Goal: Task Accomplishment & Management: Use online tool/utility

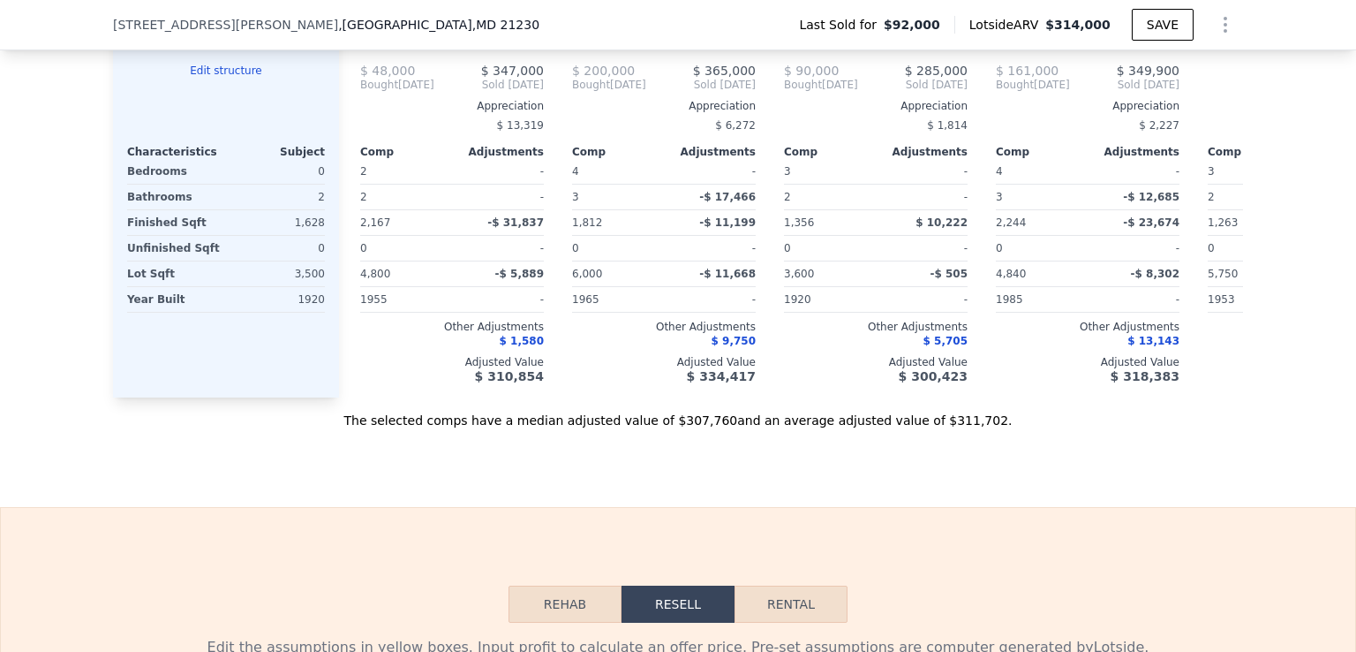
scroll to position [1897, 0]
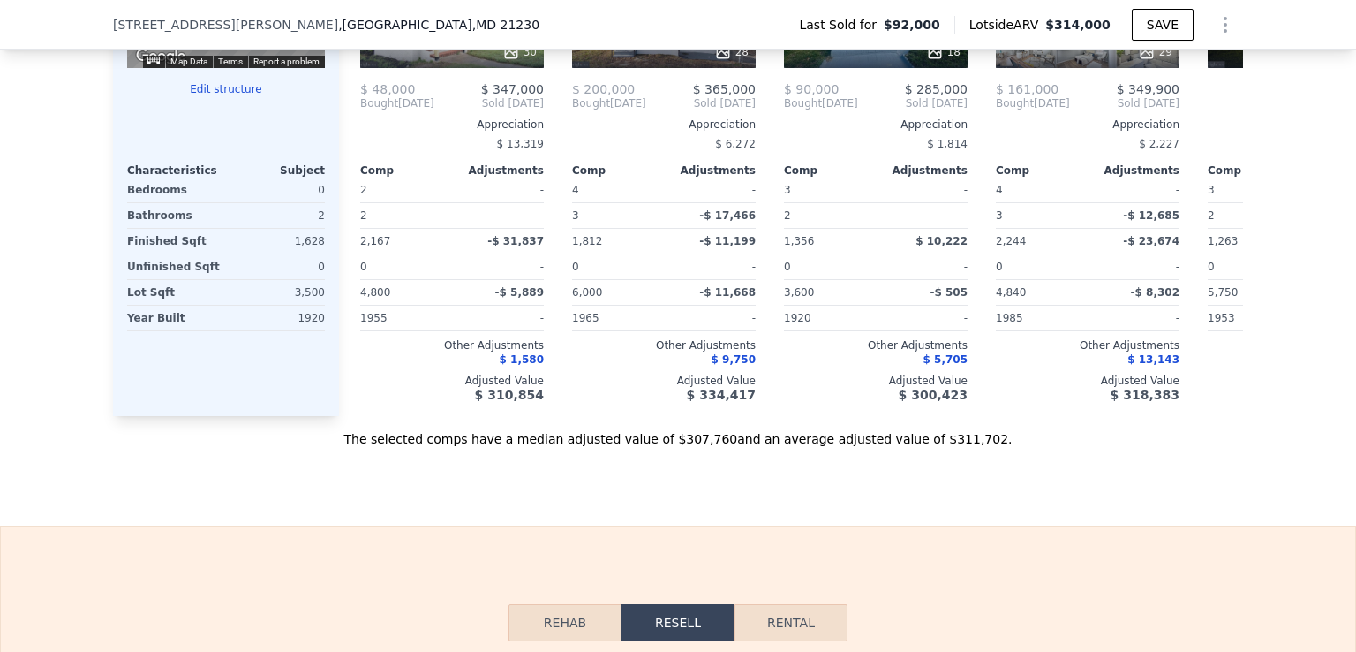
click at [223, 96] on button "Edit structure" at bounding box center [226, 89] width 198 height 14
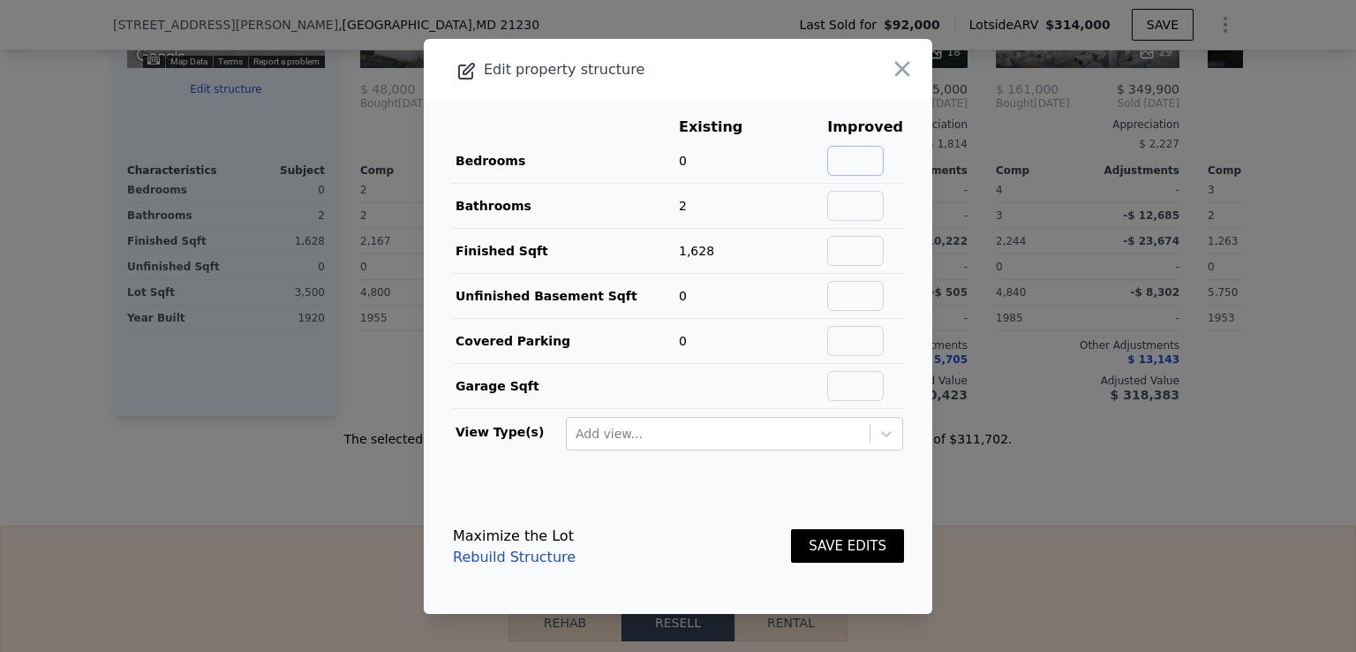
click at [844, 156] on input "text" at bounding box center [855, 161] width 57 height 30
type input "3"
click at [842, 287] on input "text" at bounding box center [855, 296] width 57 height 30
type input "736"
click at [857, 548] on button "SAVE EDITS" at bounding box center [847, 546] width 113 height 34
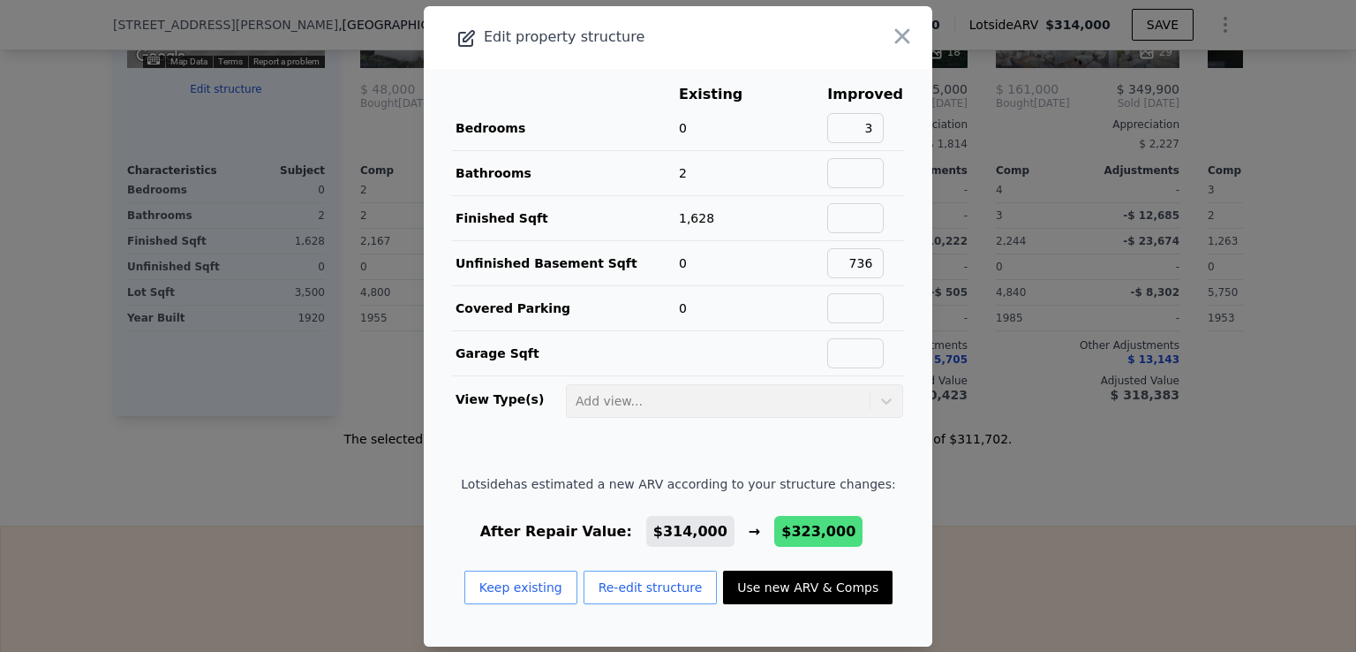
click at [782, 585] on button "Use new ARV & Comps" at bounding box center [808, 587] width 170 height 34
checkbox input "false"
checkbox input "true"
type input "$ 323,000"
type input "$ 204,226"
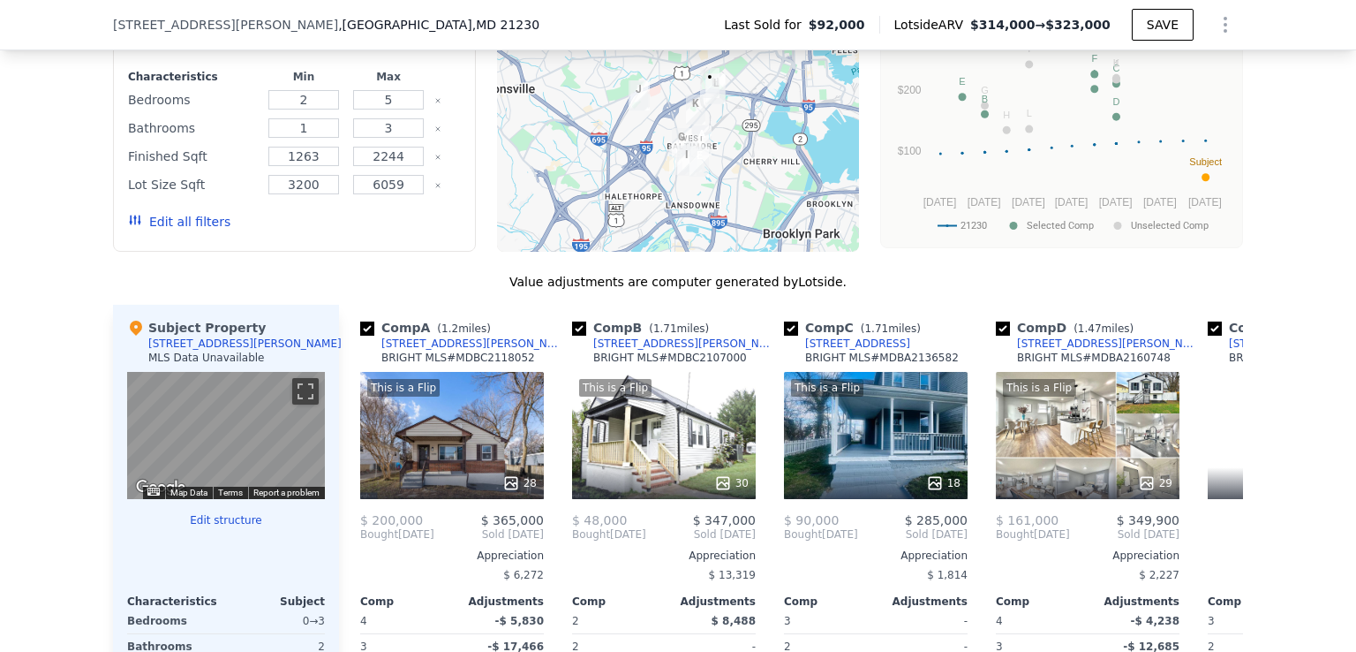
scroll to position [1441, 0]
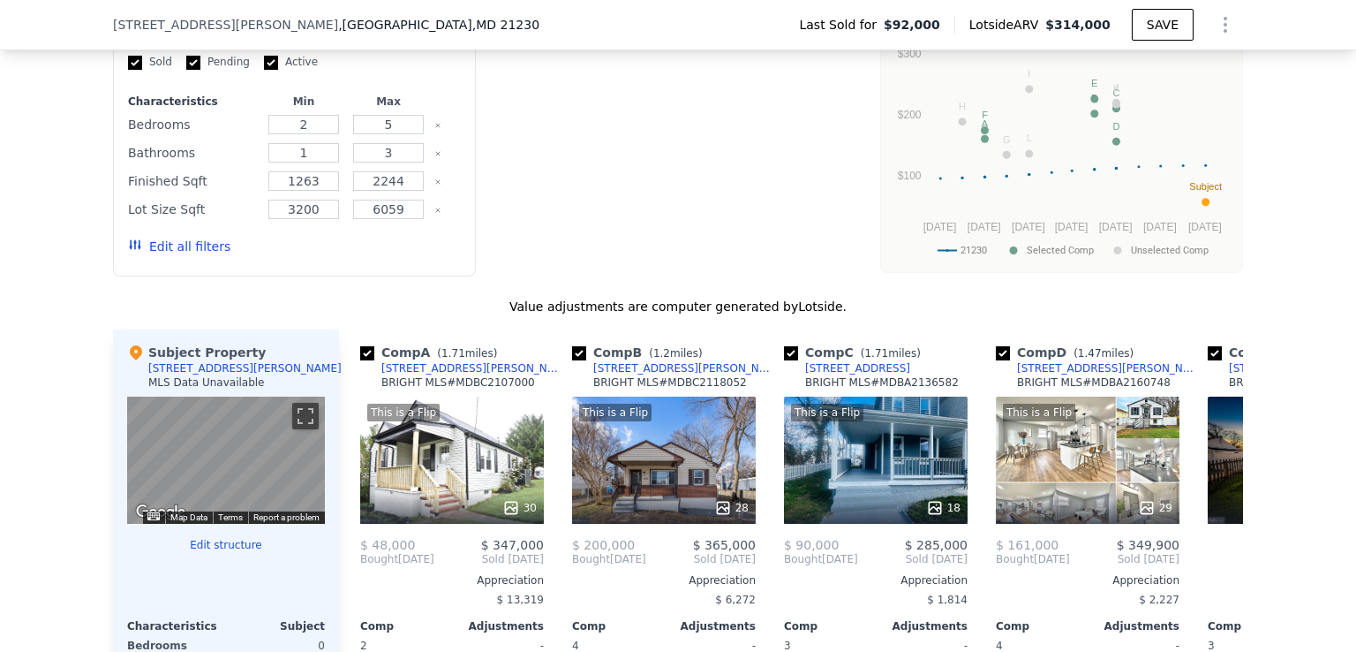
type input "$ 314,000"
type input "$ 195,766"
checkbox input "true"
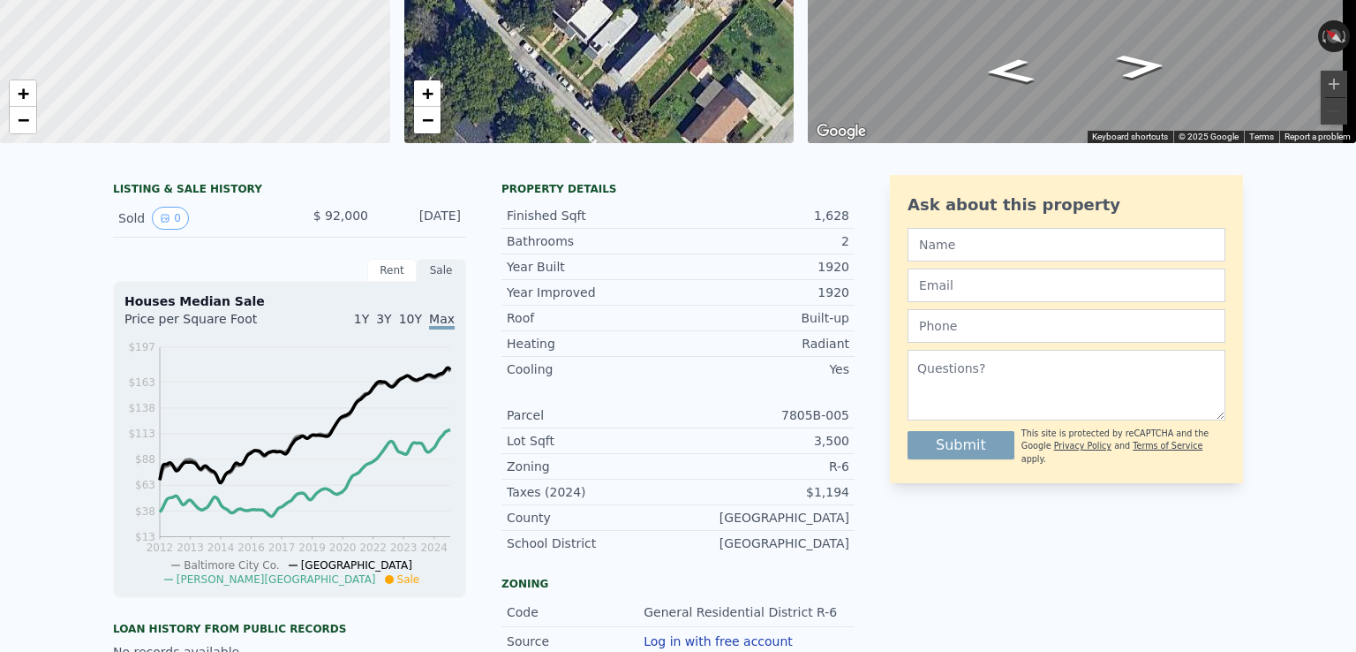
scroll to position [6, 0]
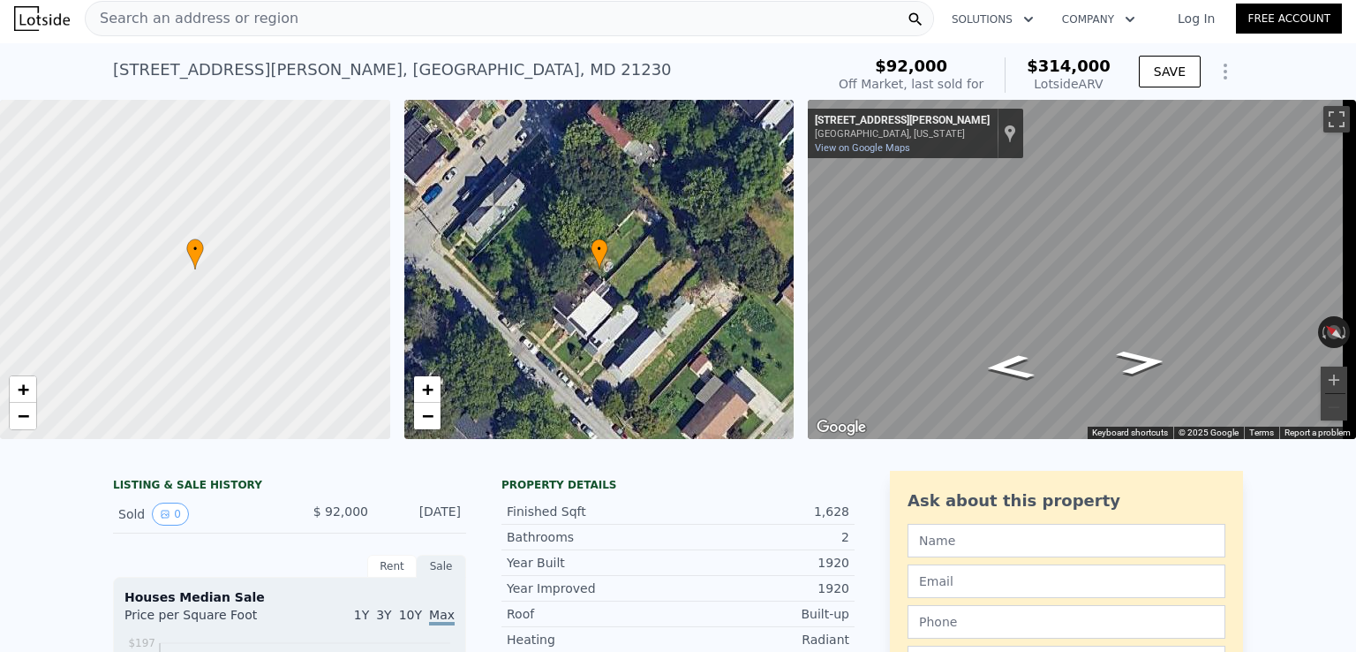
click at [469, 18] on div "Search an address or region" at bounding box center [510, 18] width 850 height 35
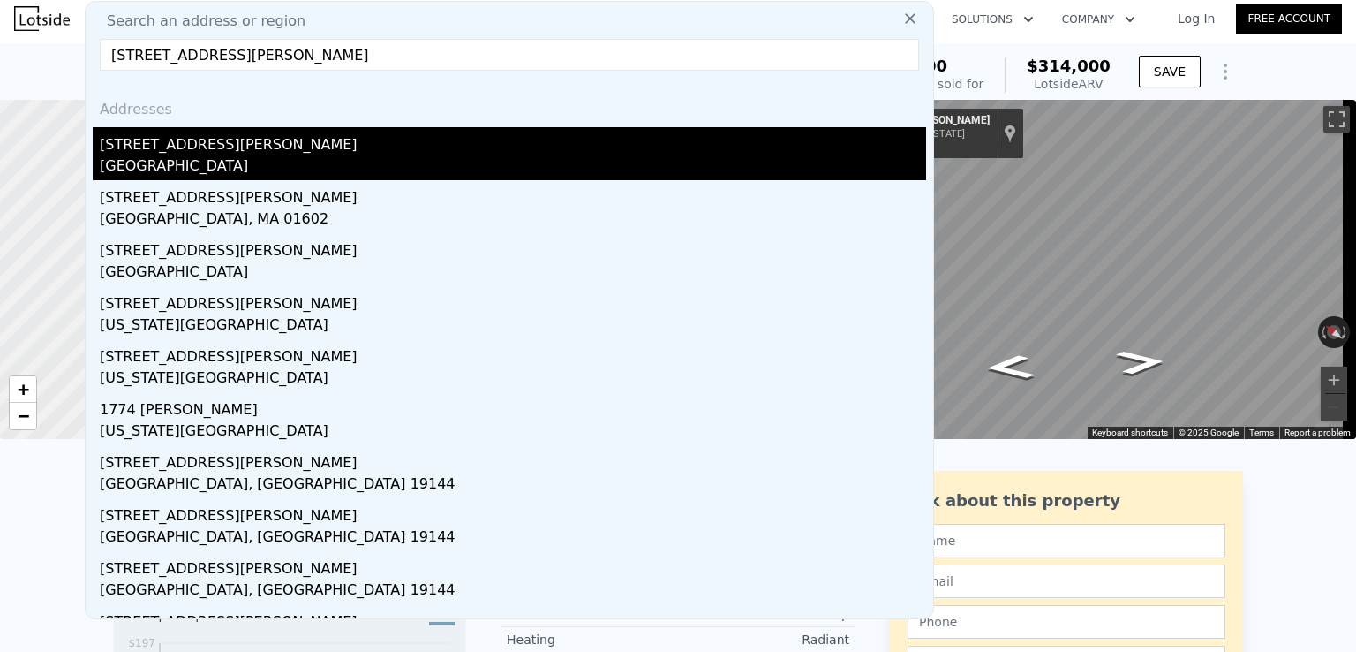
type input "[STREET_ADDRESS][PERSON_NAME]"
click at [336, 164] on div "[GEOGRAPHIC_DATA]" at bounding box center [513, 167] width 827 height 25
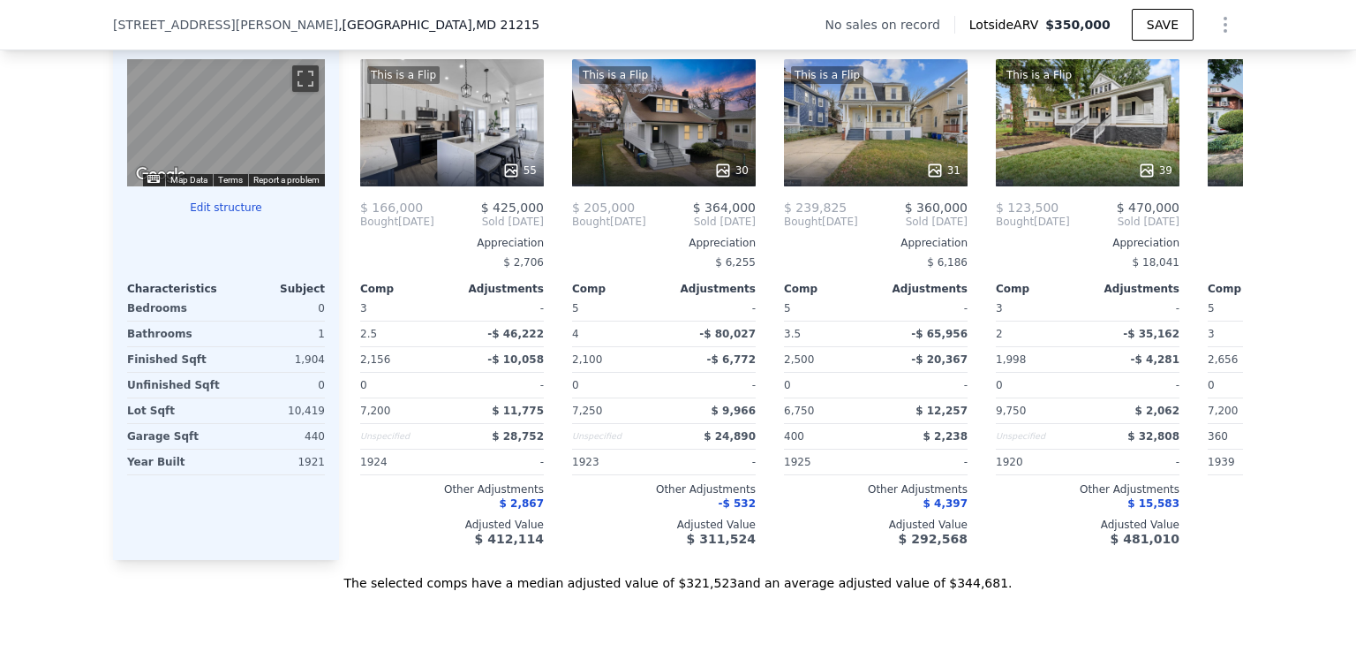
scroll to position [1779, 0]
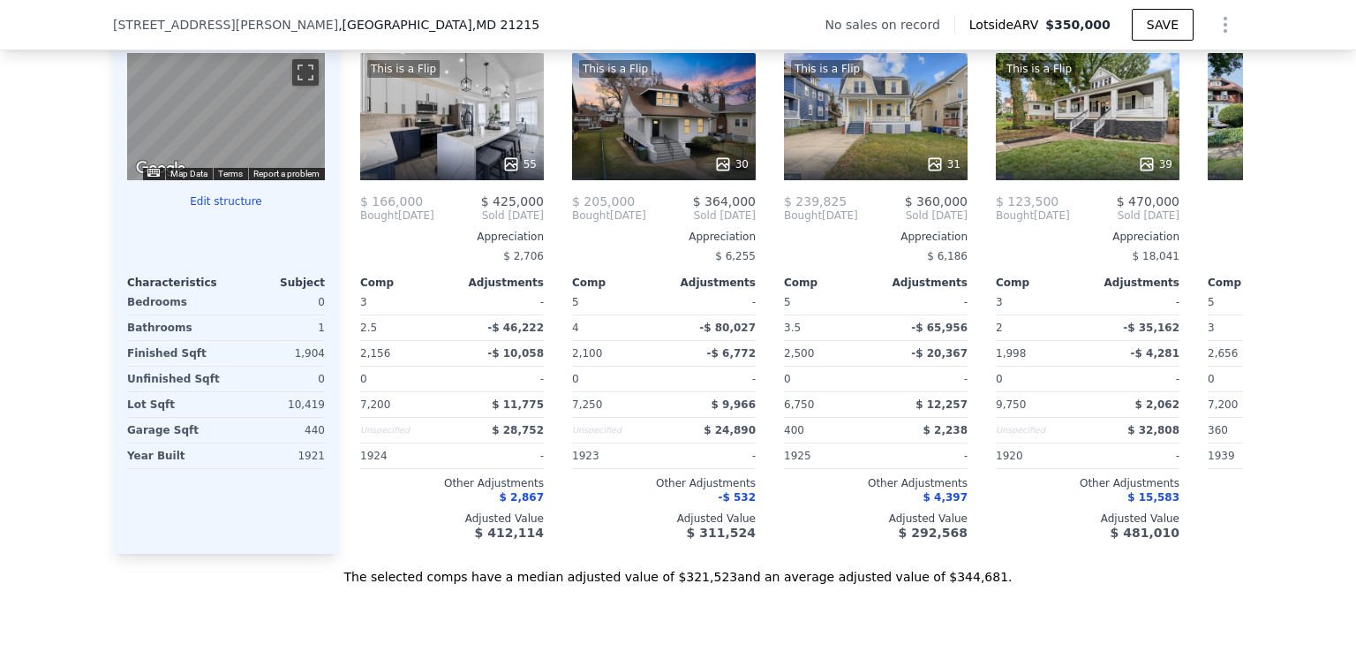
click at [217, 223] on div at bounding box center [226, 215] width 198 height 14
click at [215, 208] on button "Edit structure" at bounding box center [226, 201] width 198 height 14
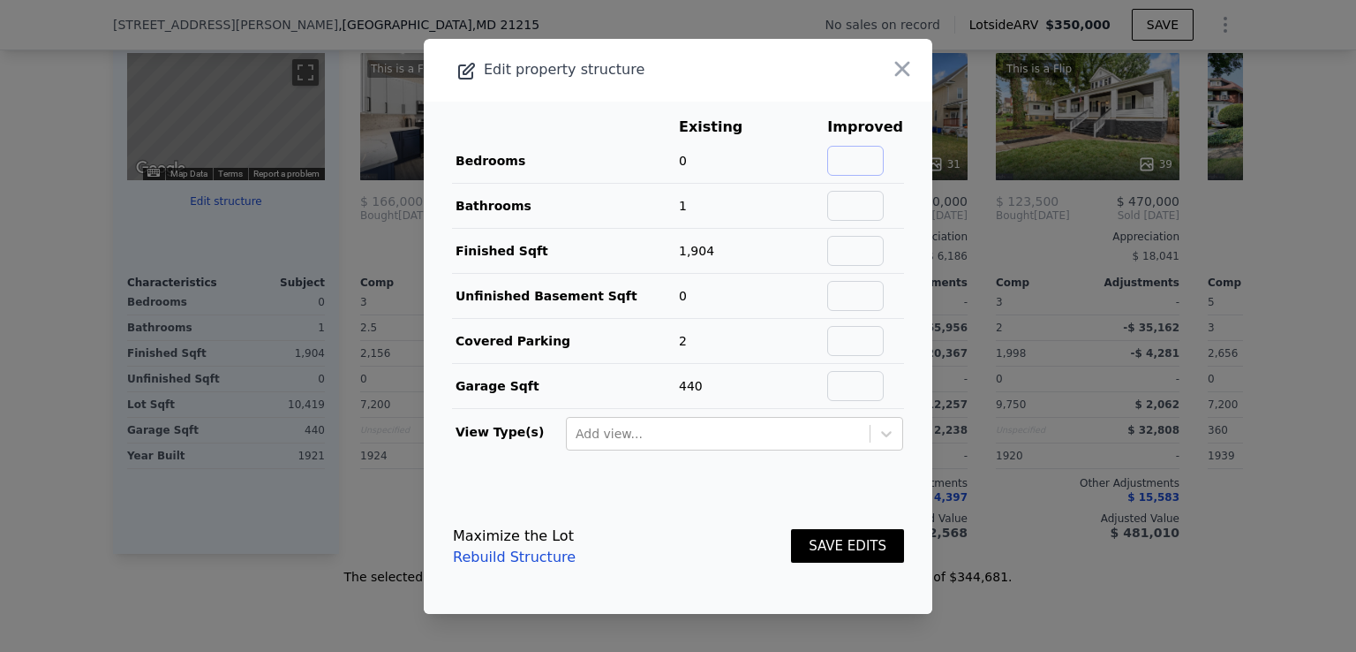
click at [864, 170] on input "text" at bounding box center [855, 161] width 57 height 30
type input "7"
click at [858, 206] on input "text" at bounding box center [855, 206] width 57 height 30
type input "2"
click at [861, 294] on input "text" at bounding box center [855, 296] width 57 height 30
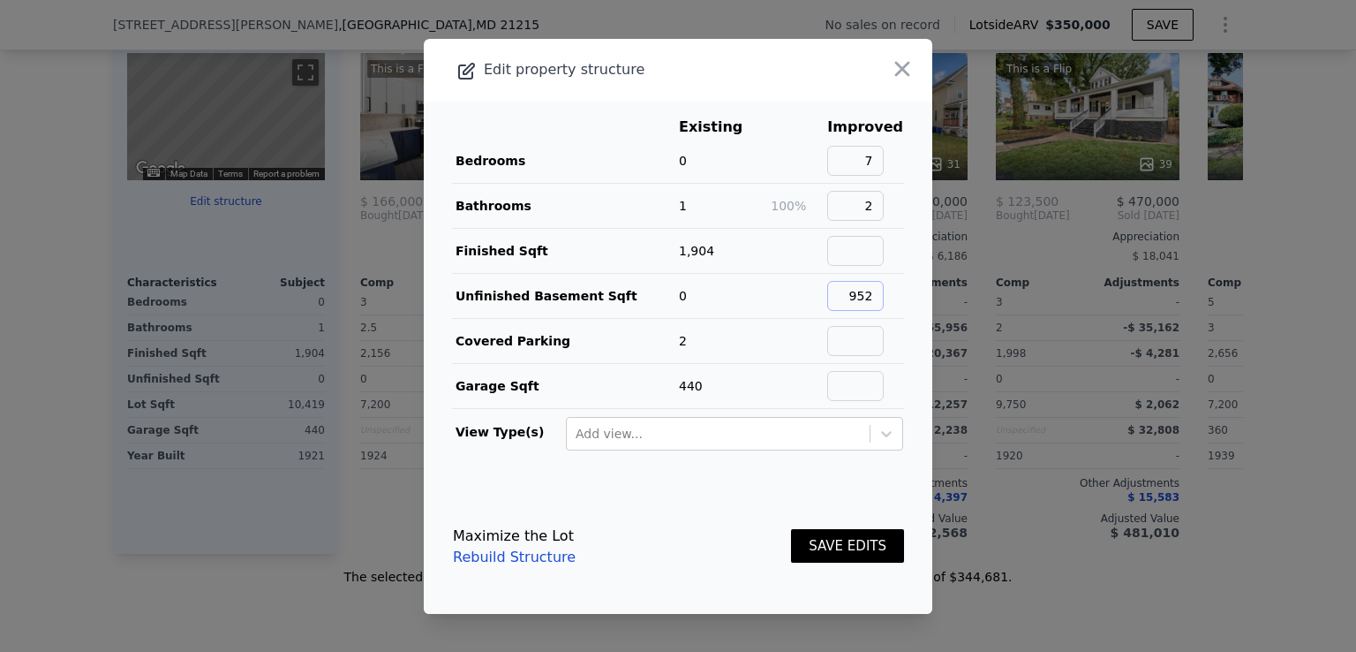
type input "952"
click at [837, 543] on button "SAVE EDITS" at bounding box center [847, 546] width 113 height 34
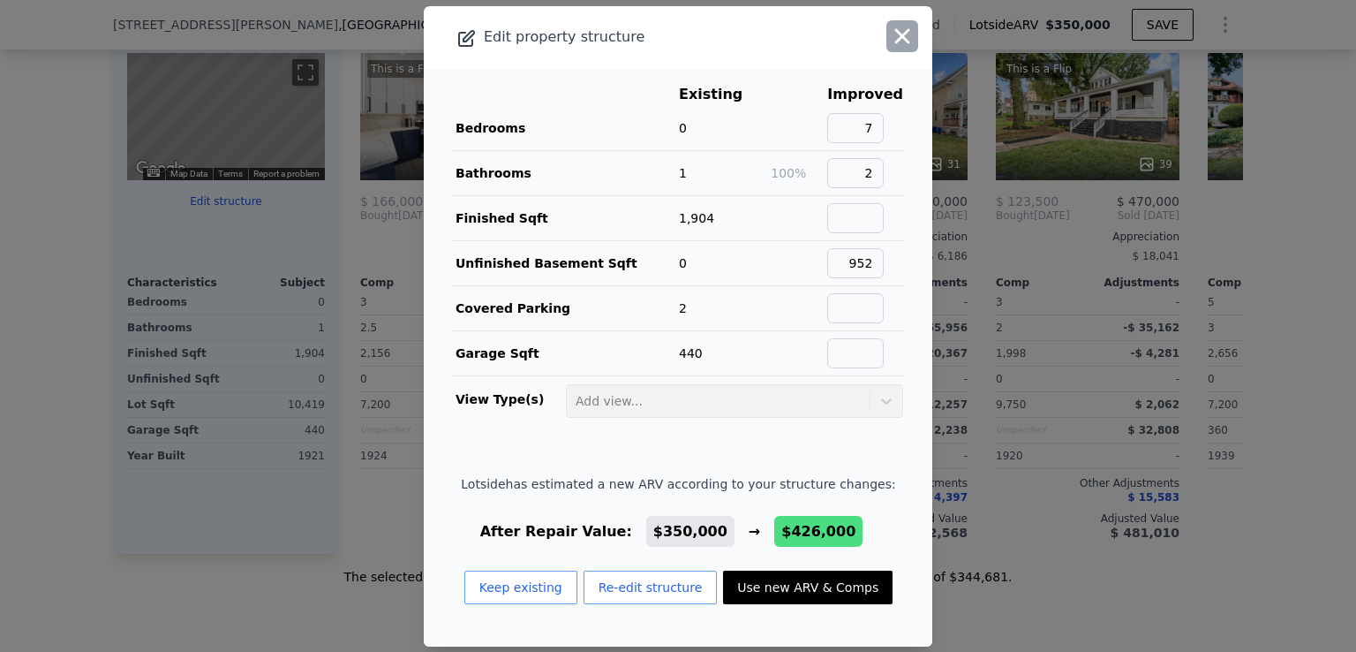
click at [890, 42] on icon "button" at bounding box center [902, 36] width 25 height 25
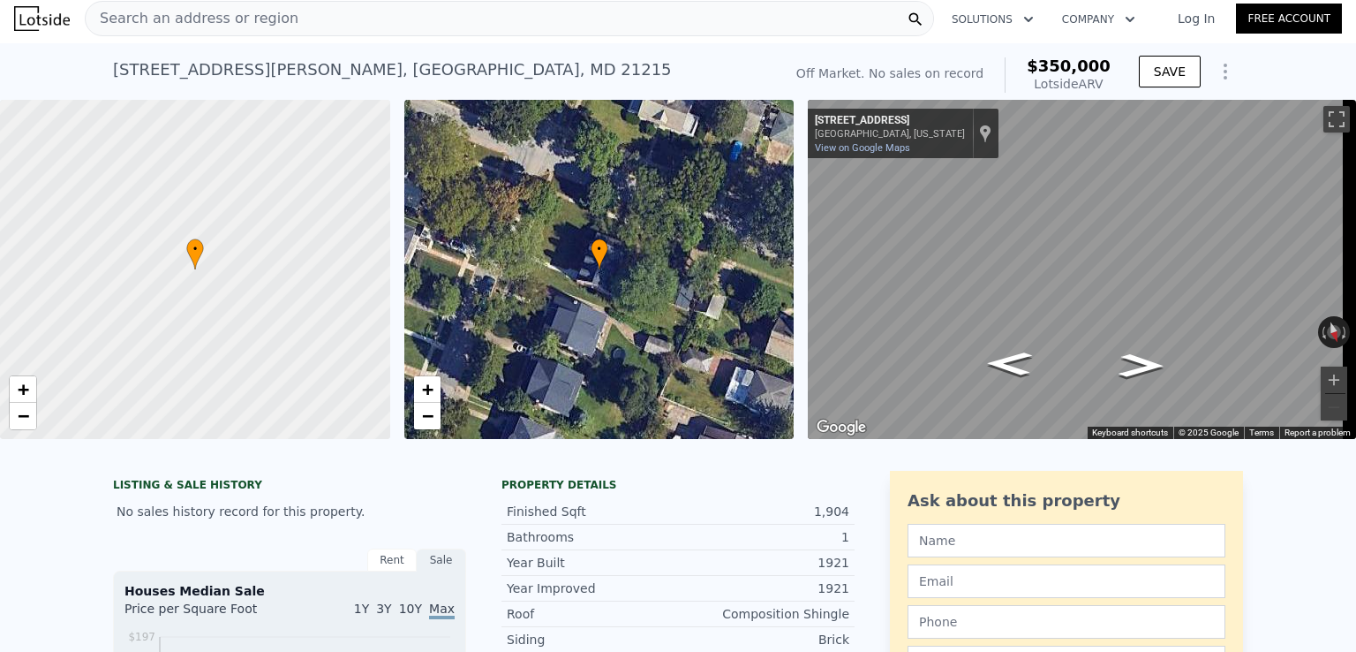
scroll to position [0, 0]
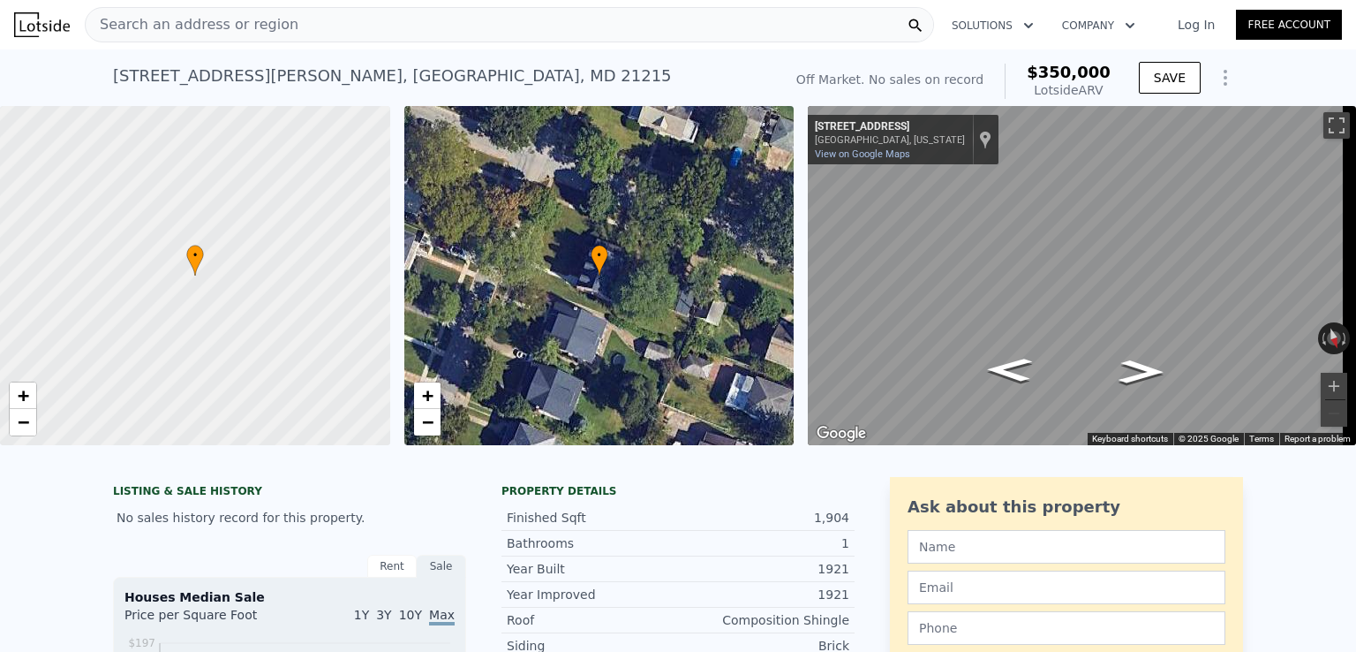
click at [438, 23] on div "Search an address or region" at bounding box center [510, 24] width 850 height 35
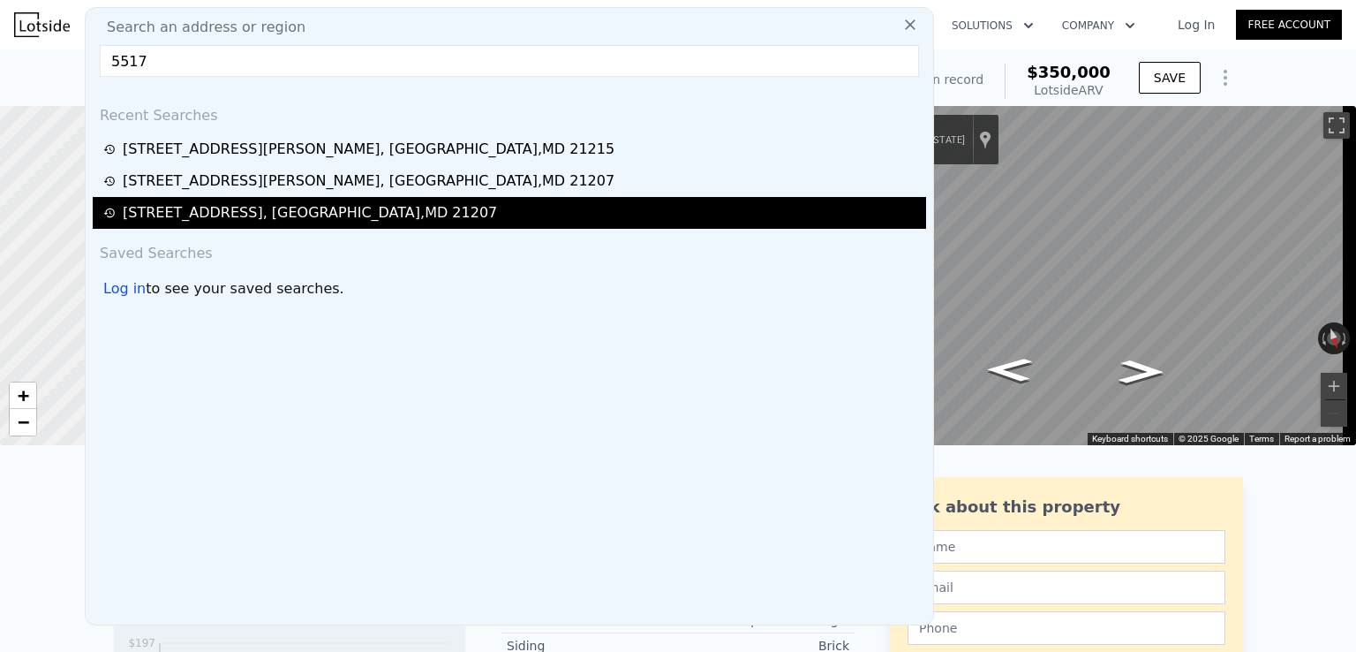
type input "5517"
click at [286, 216] on div "[STREET_ADDRESS]" at bounding box center [310, 212] width 374 height 21
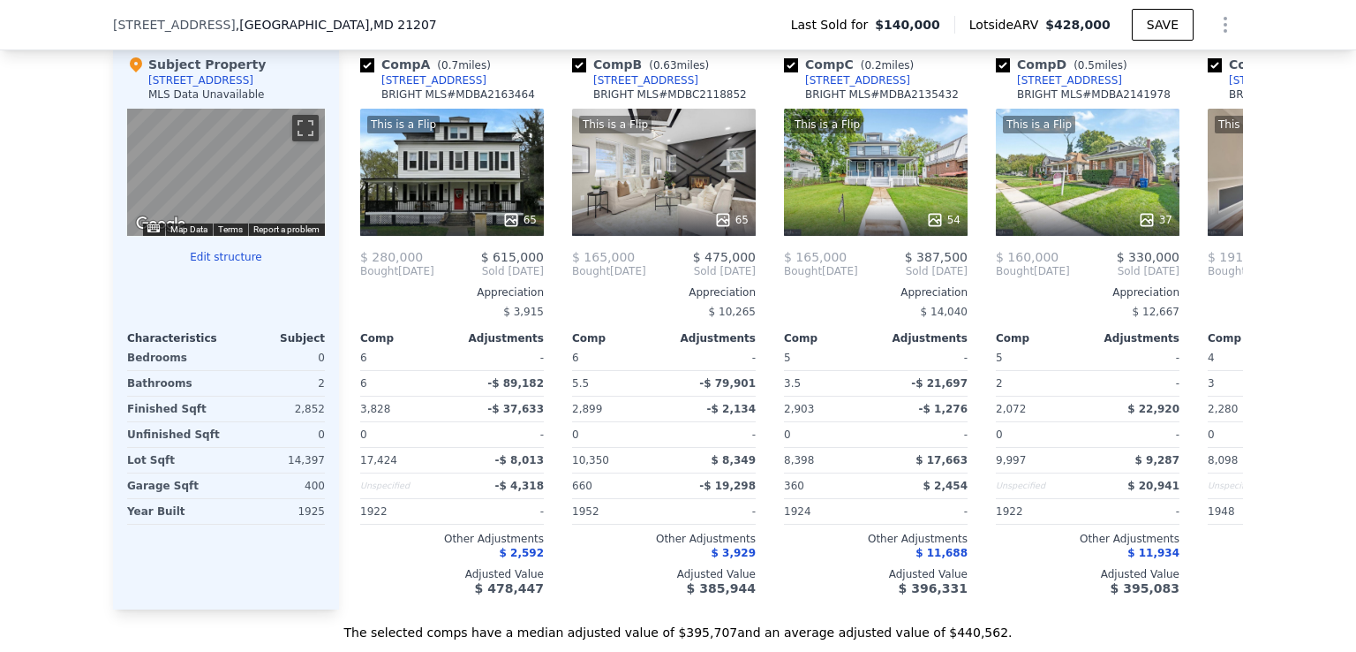
scroll to position [1723, 0]
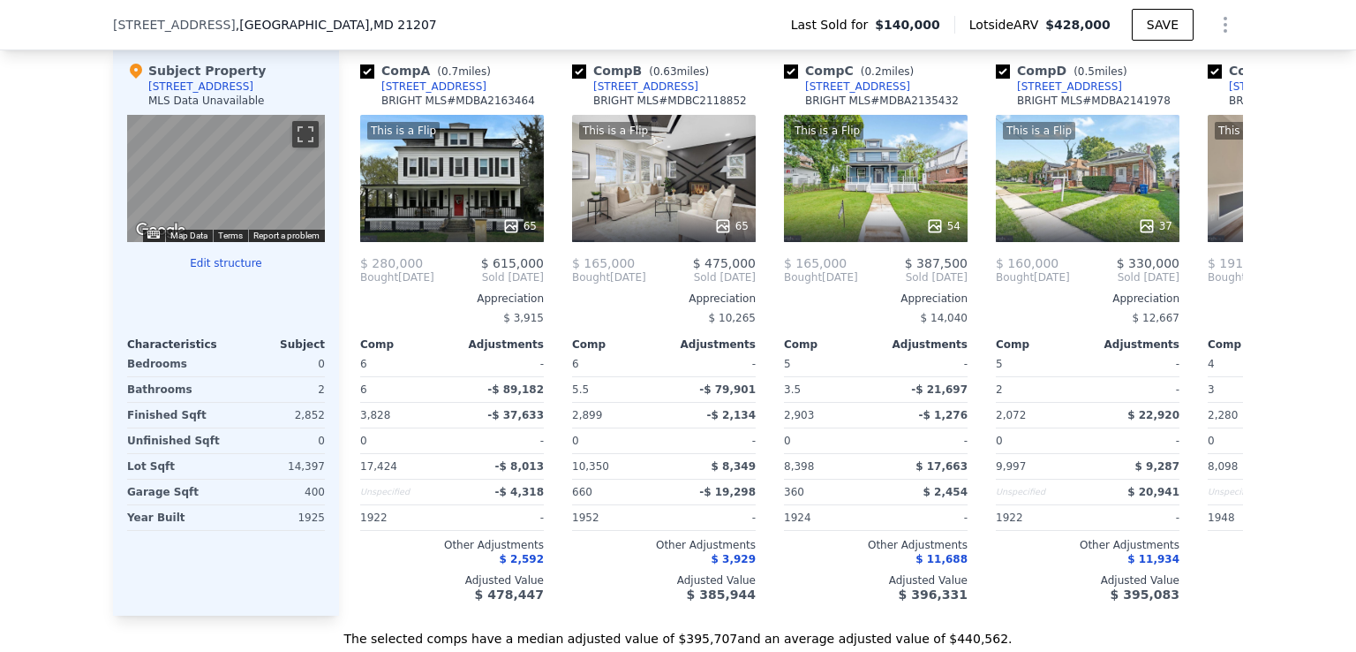
click at [215, 270] on button "Edit structure" at bounding box center [226, 263] width 198 height 14
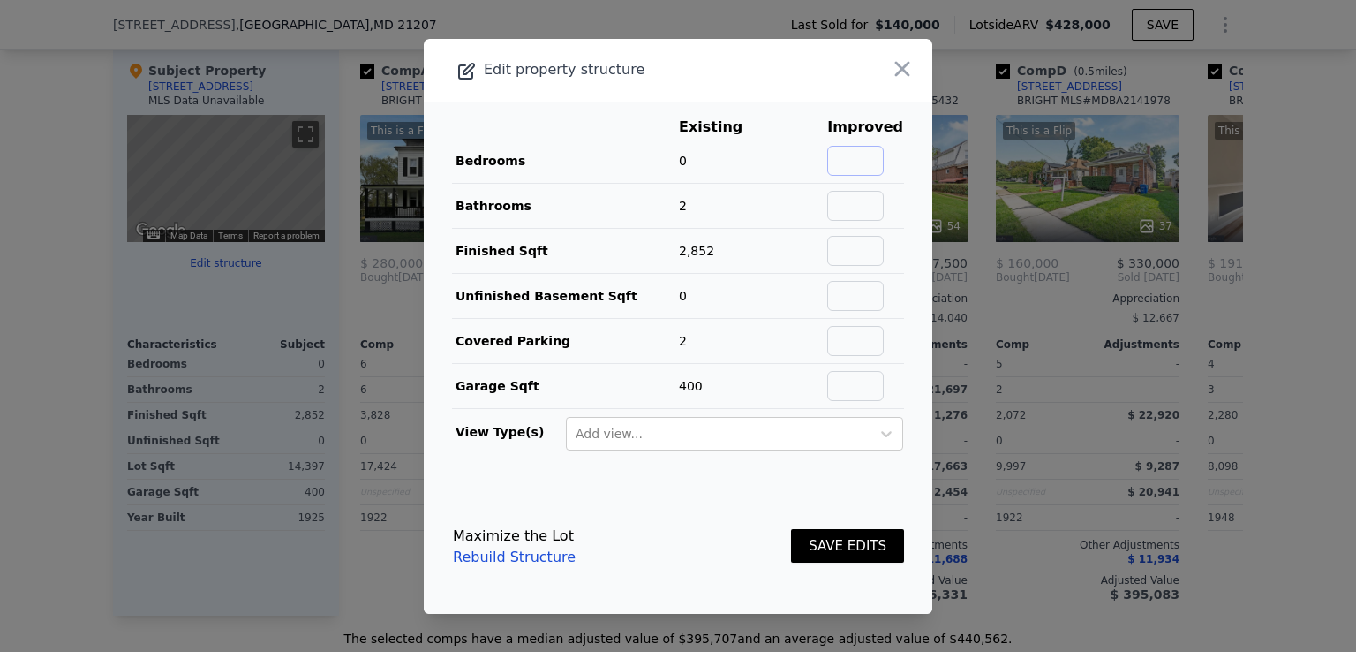
click at [865, 155] on input "text" at bounding box center [855, 161] width 57 height 30
type input "6"
click at [858, 298] on input "text" at bounding box center [855, 296] width 57 height 30
type input "1426"
click at [817, 544] on button "SAVE EDITS" at bounding box center [847, 546] width 113 height 34
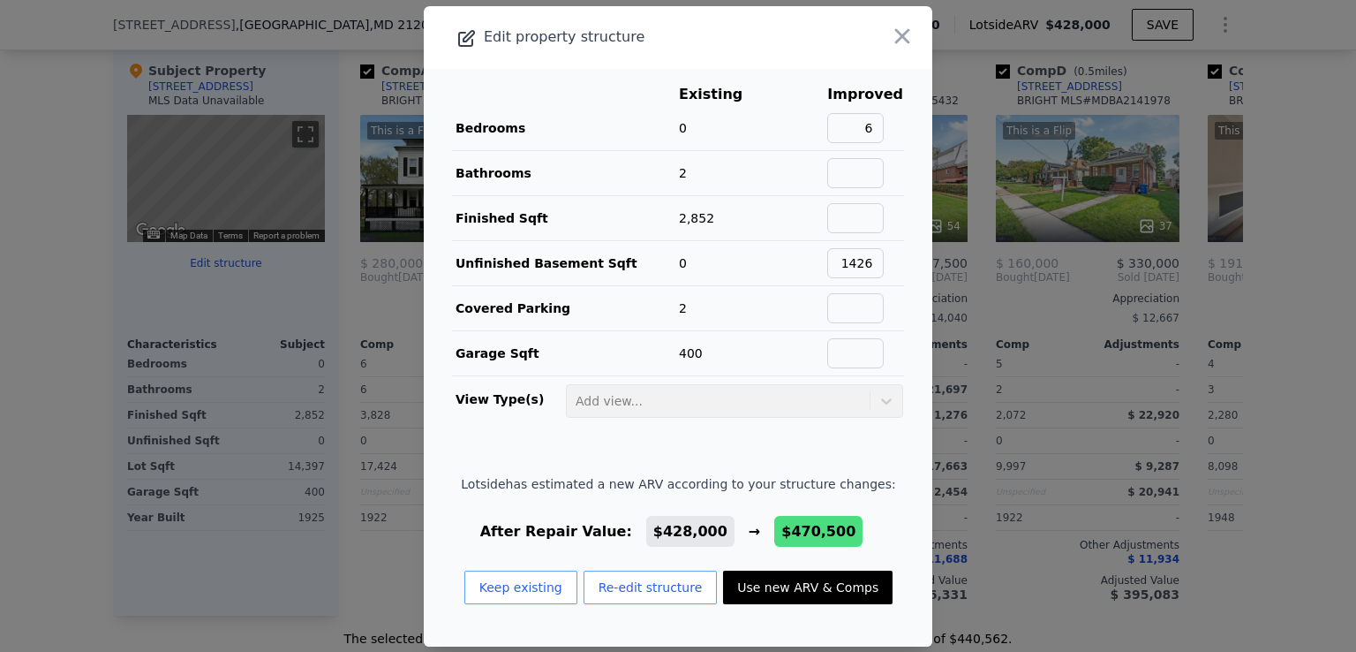
click at [819, 589] on button "Use new ARV & Comps" at bounding box center [808, 587] width 170 height 34
type input "$ 470,500"
type input "$ 289,000"
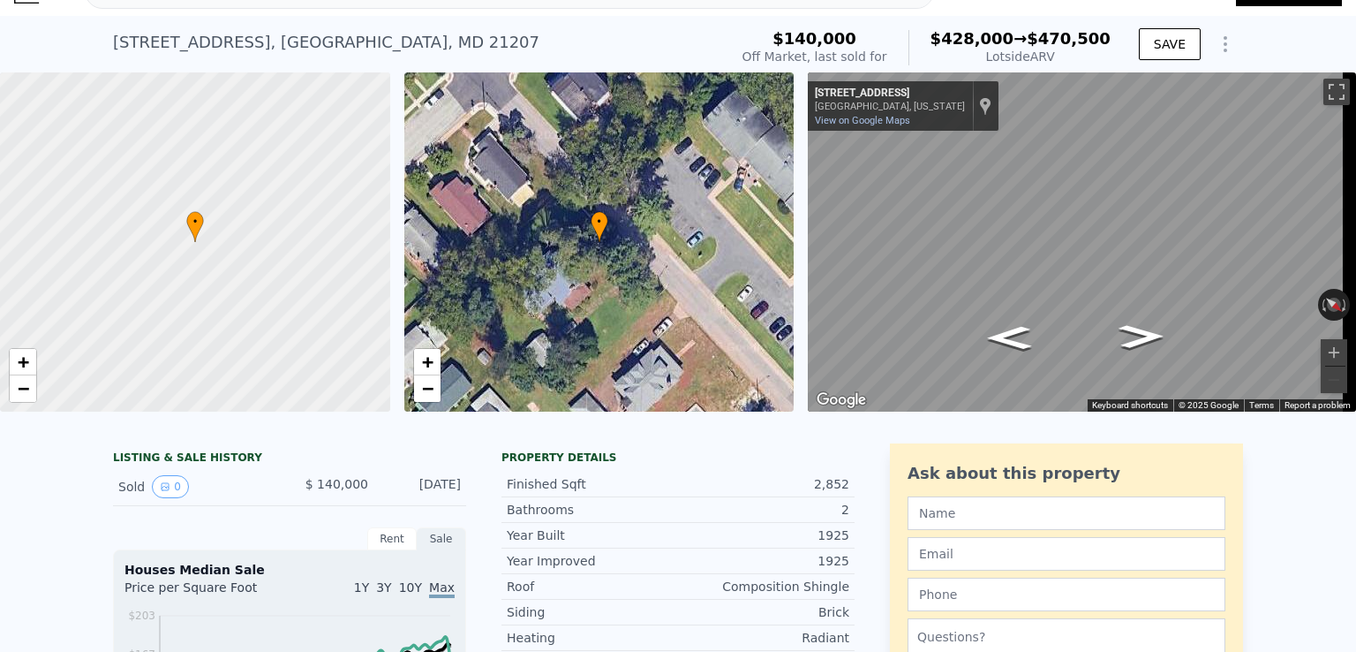
scroll to position [0, 0]
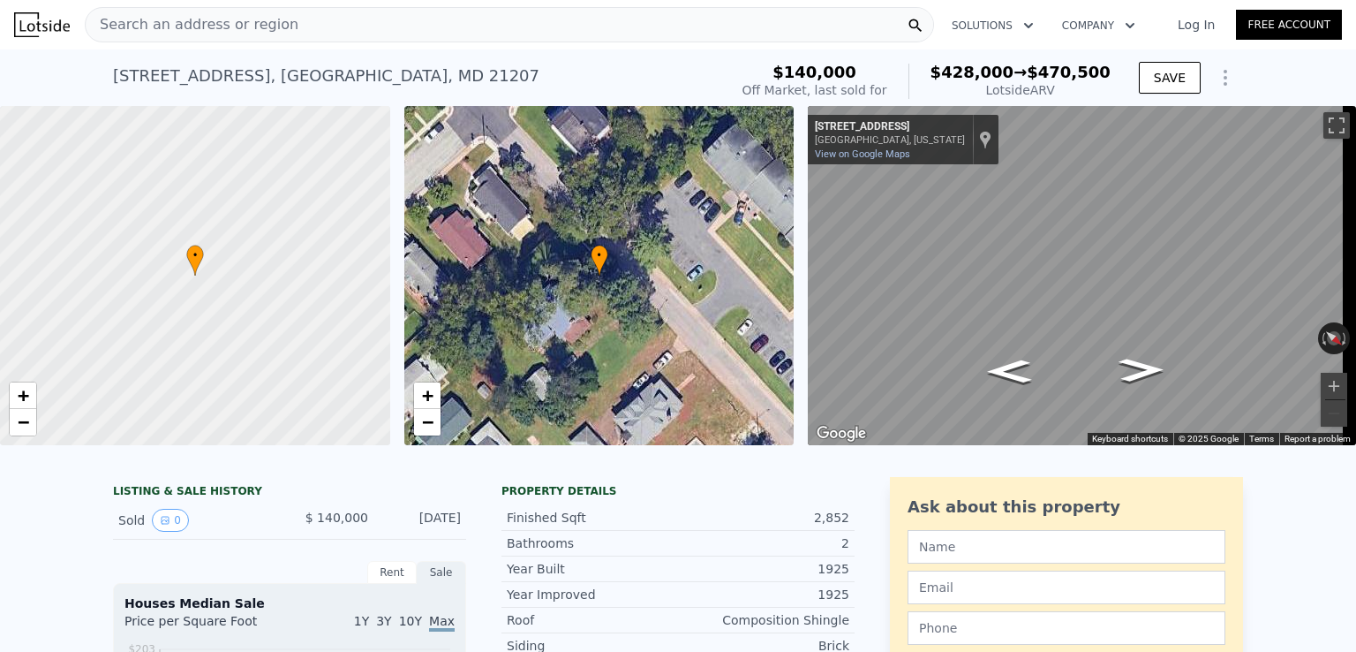
click at [450, 27] on div "Search an address or region" at bounding box center [510, 24] width 850 height 35
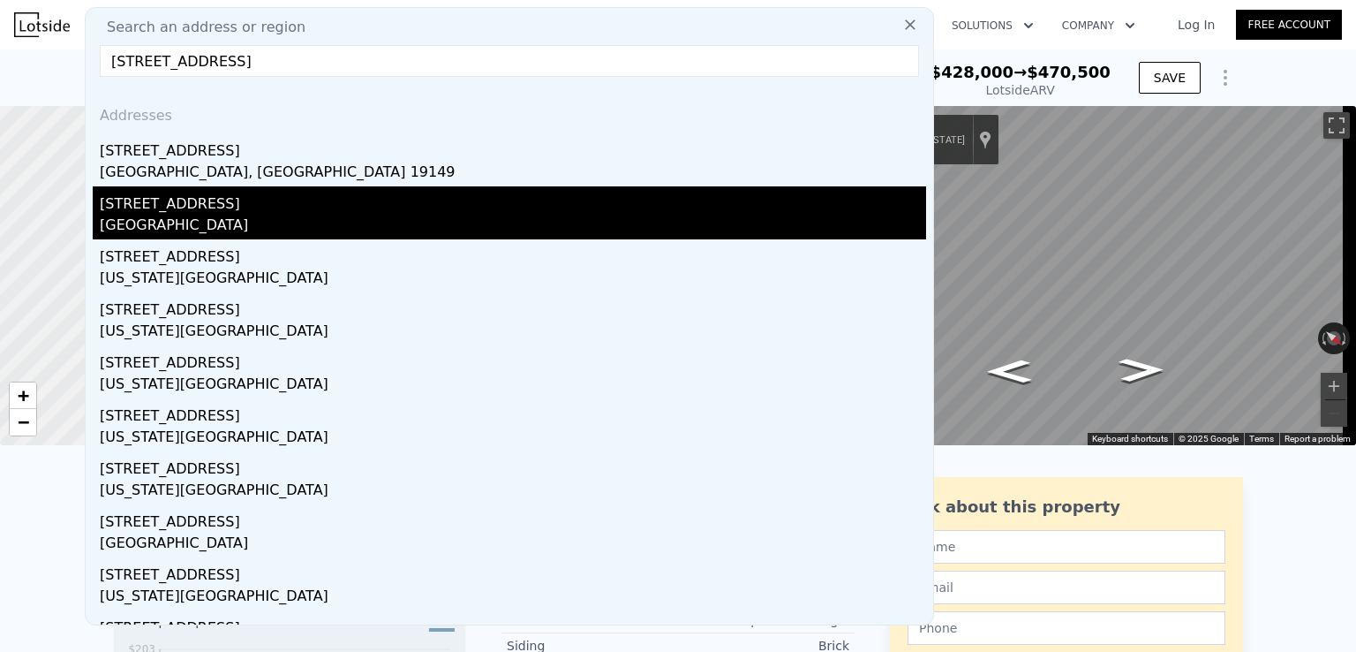
type input "[STREET_ADDRESS]"
click at [343, 204] on div "[STREET_ADDRESS]" at bounding box center [513, 200] width 827 height 28
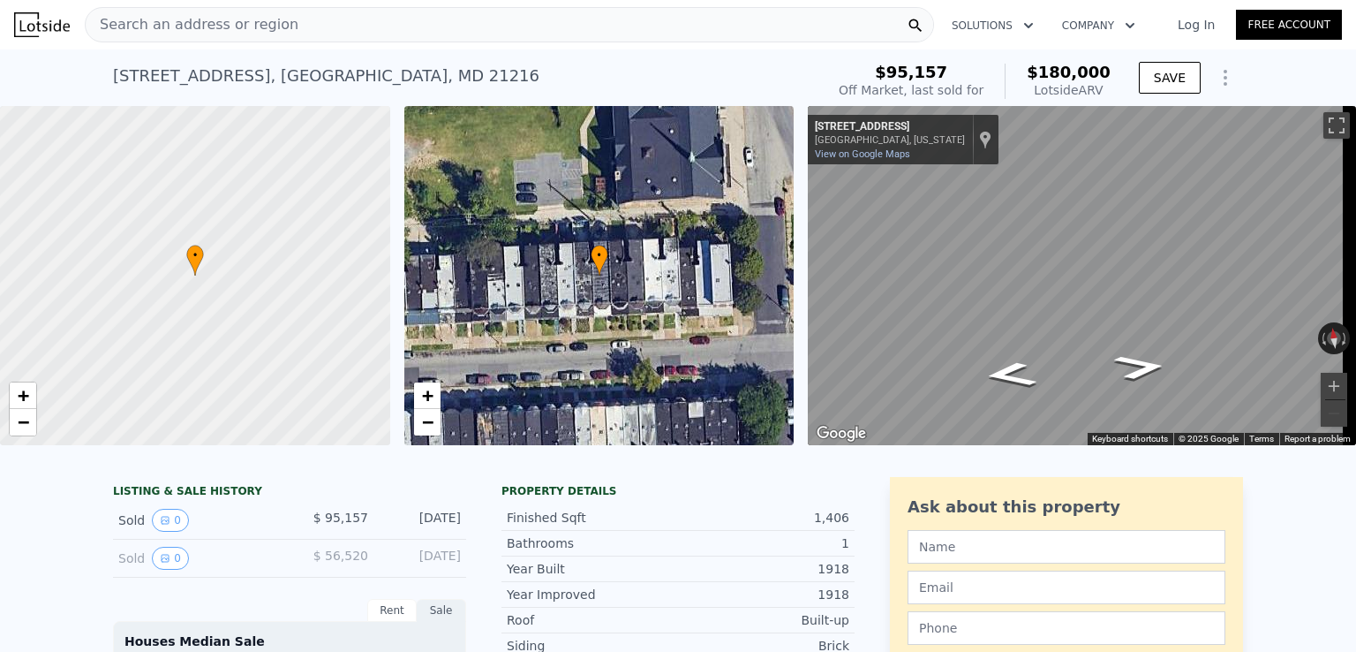
click at [540, 19] on div "Search an address or region" at bounding box center [510, 24] width 850 height 35
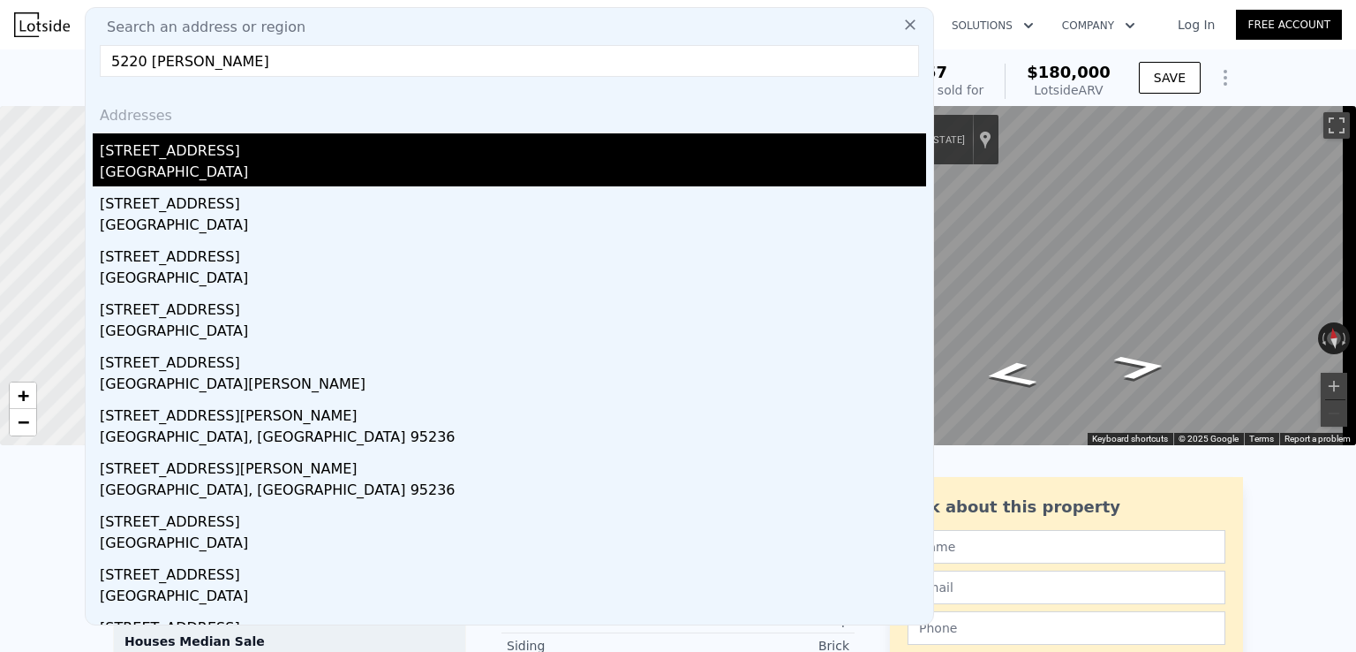
type input "5220 [PERSON_NAME]"
click at [419, 163] on div "[GEOGRAPHIC_DATA]" at bounding box center [513, 174] width 827 height 25
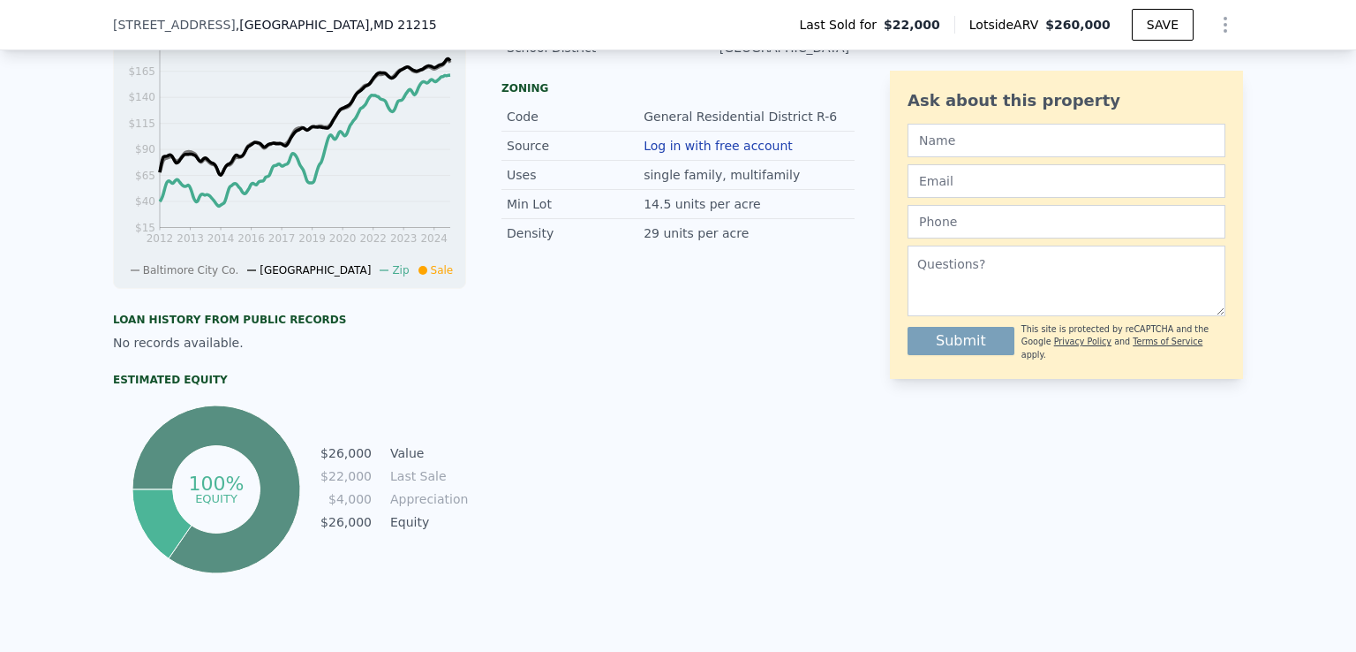
scroll to position [649, 0]
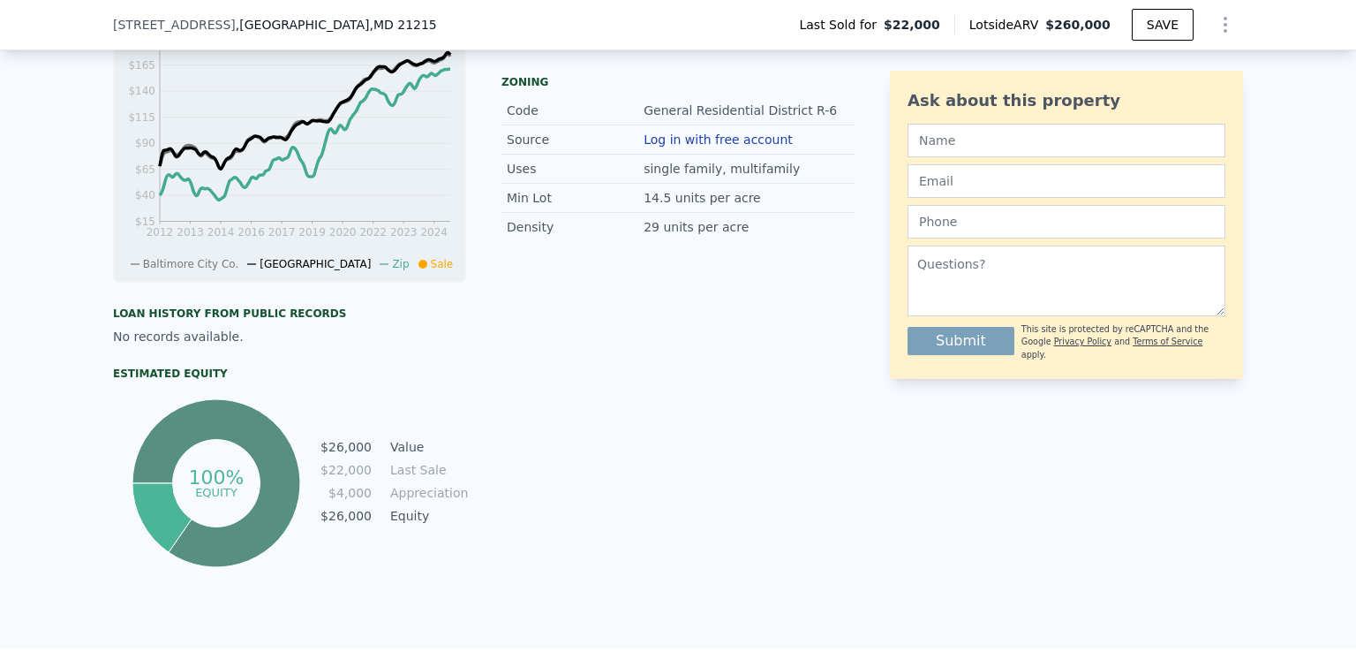
click at [1326, 145] on div "LISTING & SALE HISTORY Sold 0 $ 22,000 [DATE] Sold 0 $ 23,000 [DATE] Rent Sale …" at bounding box center [678, 228] width 1356 height 842
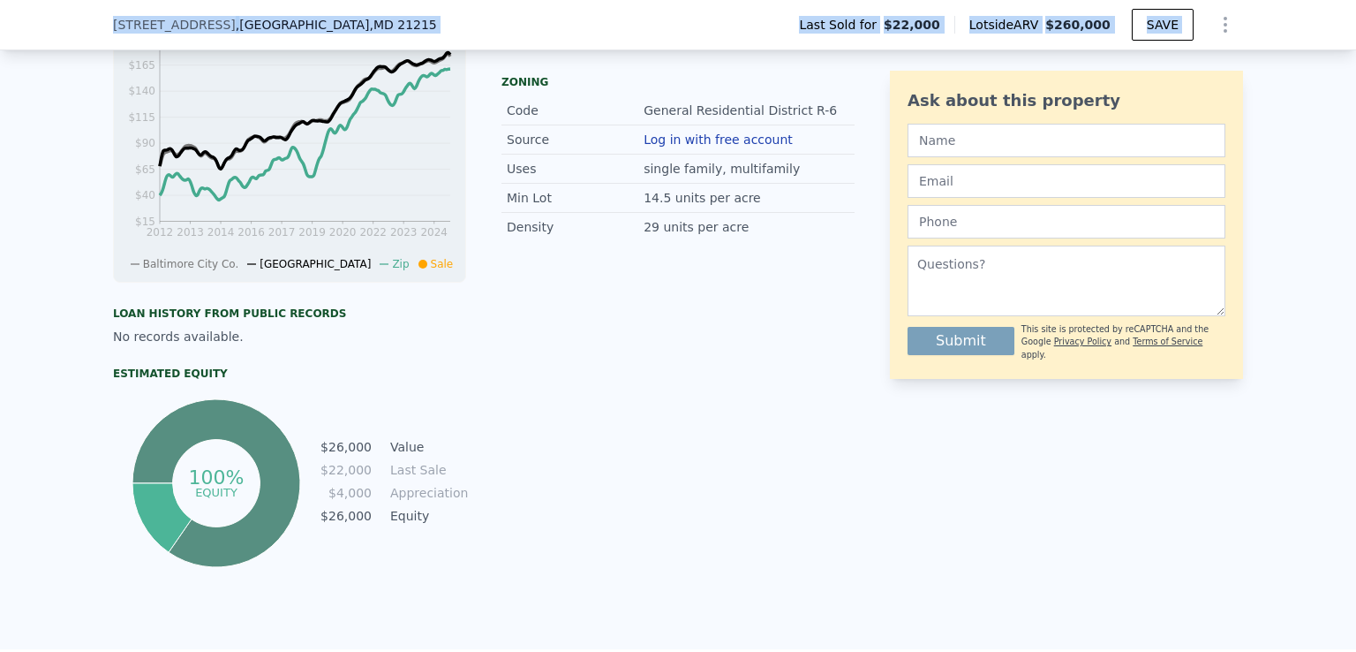
drag, startPoint x: 1247, startPoint y: 36, endPoint x: 1236, endPoint y: -52, distance: 88.9
click at [1236, 0] on html "Search an address or region Solutions Company Open main menu Log In Free Accoun…" at bounding box center [678, 326] width 1356 height 652
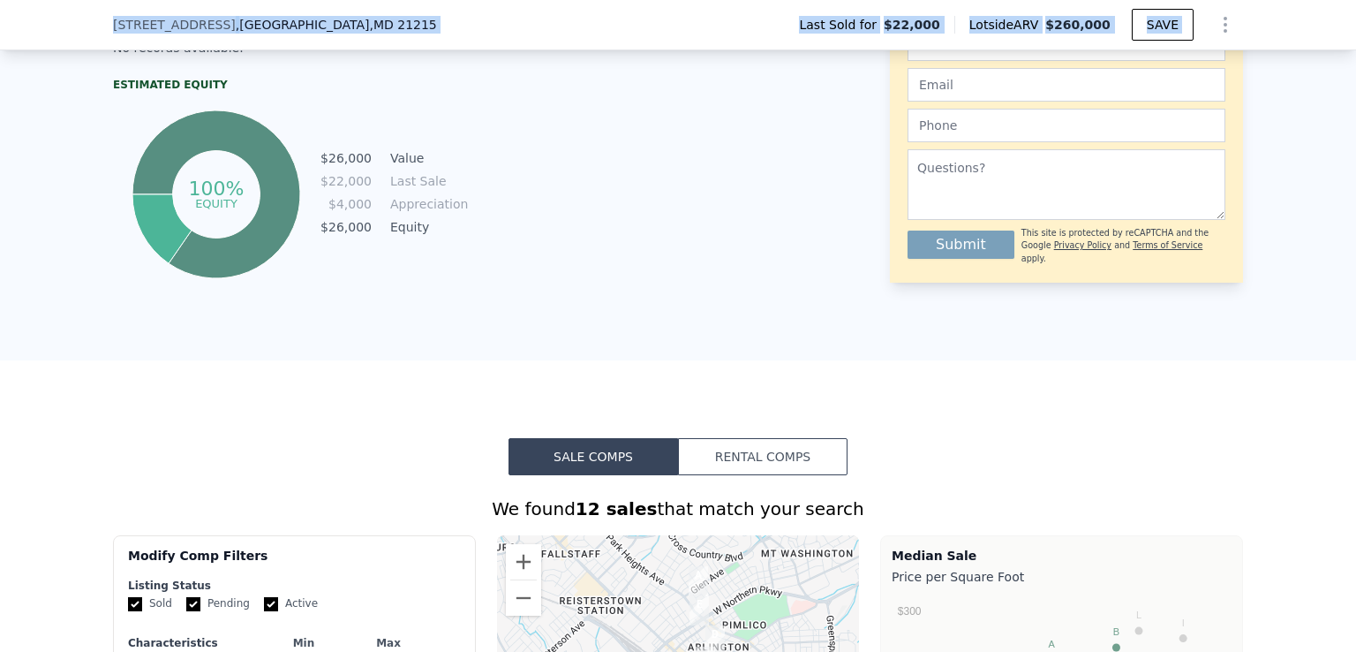
scroll to position [1791, 0]
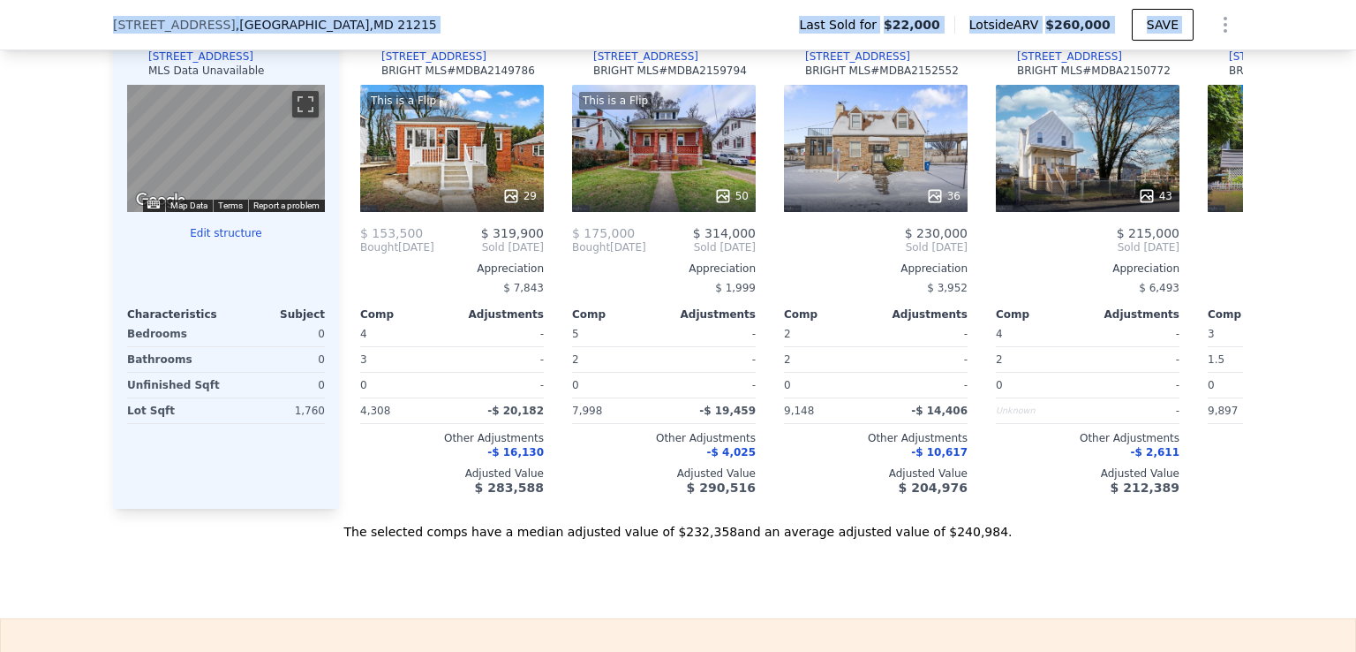
click at [201, 240] on button "Edit structure" at bounding box center [226, 233] width 198 height 14
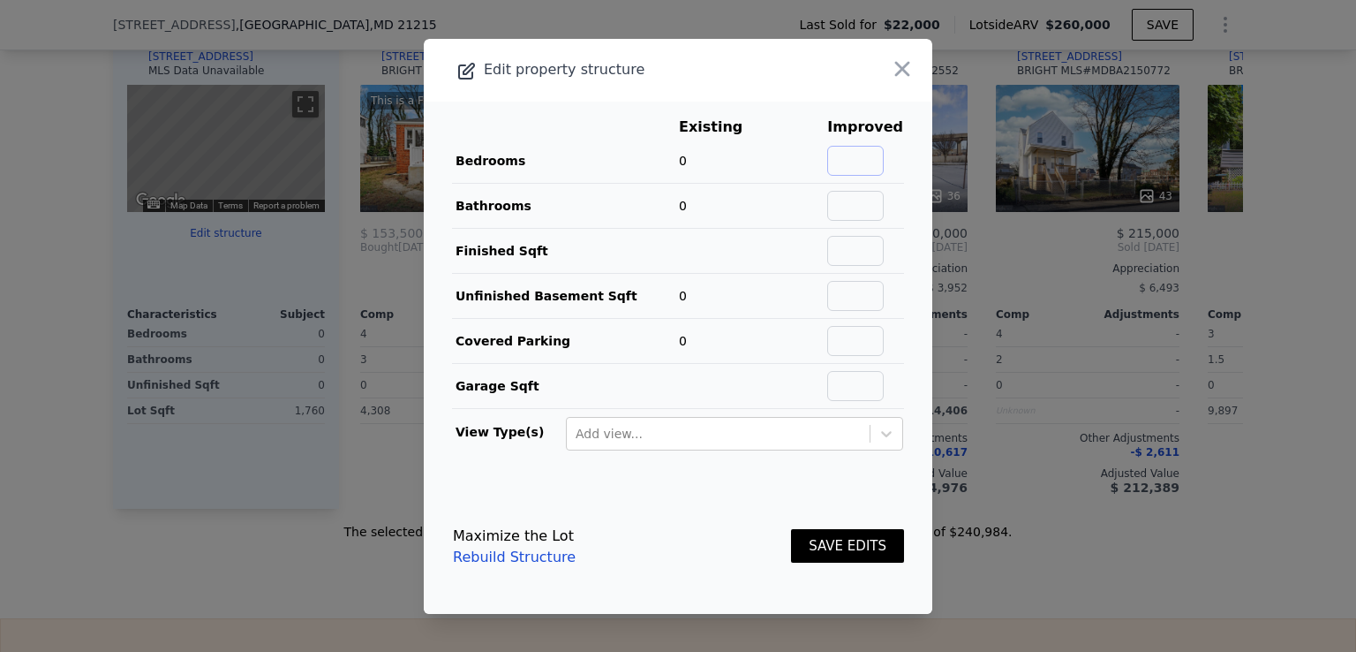
click at [856, 156] on input "text" at bounding box center [855, 161] width 57 height 30
type input "3"
click at [850, 207] on input "text" at bounding box center [855, 206] width 57 height 30
type input "2"
click at [849, 253] on input "text" at bounding box center [855, 251] width 57 height 30
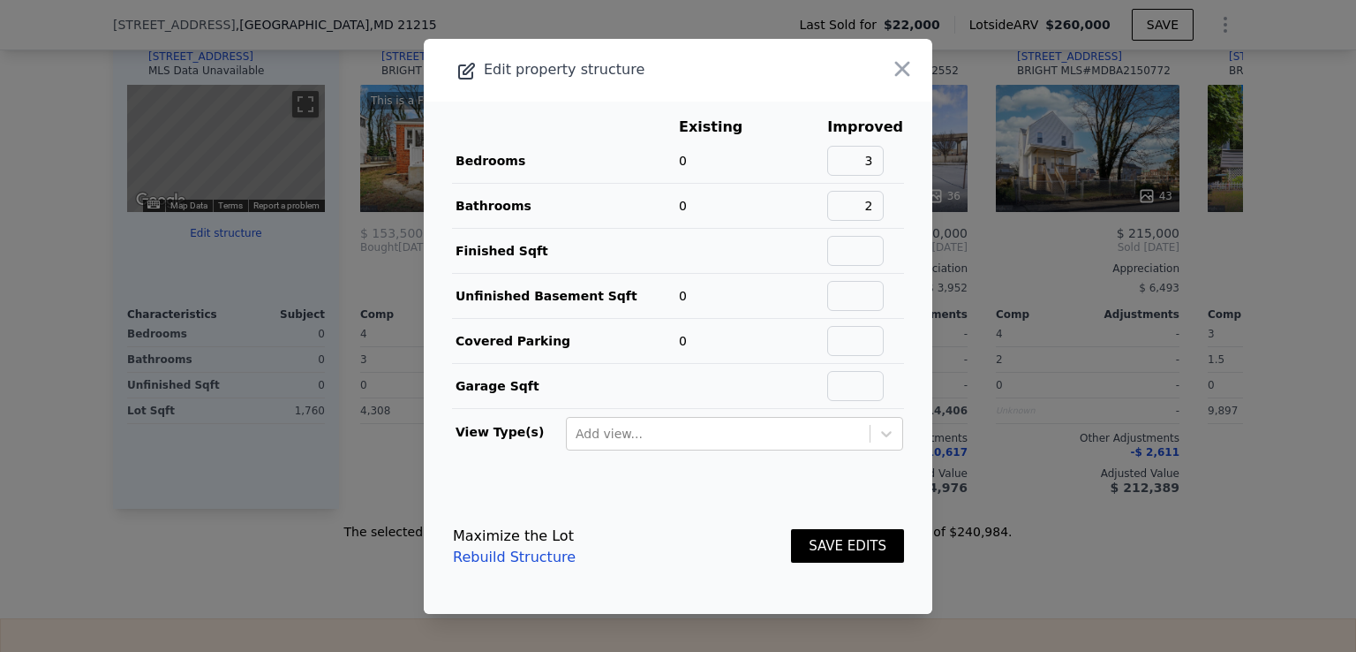
click at [679, 308] on td "0" at bounding box center [724, 295] width 92 height 45
click at [876, 300] on input "text" at bounding box center [855, 296] width 57 height 30
type input "651"
click at [816, 543] on button "SAVE EDITS" at bounding box center [847, 546] width 113 height 34
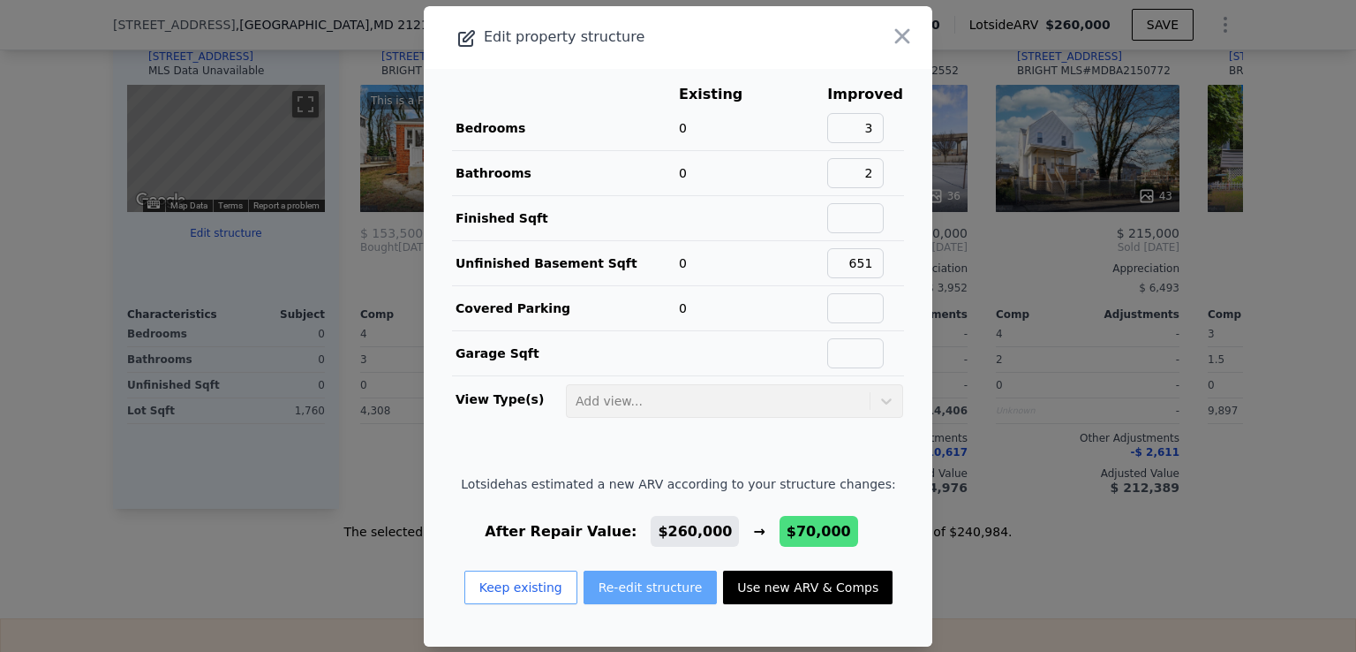
click at [640, 584] on button "Re-edit structure" at bounding box center [651, 587] width 134 height 34
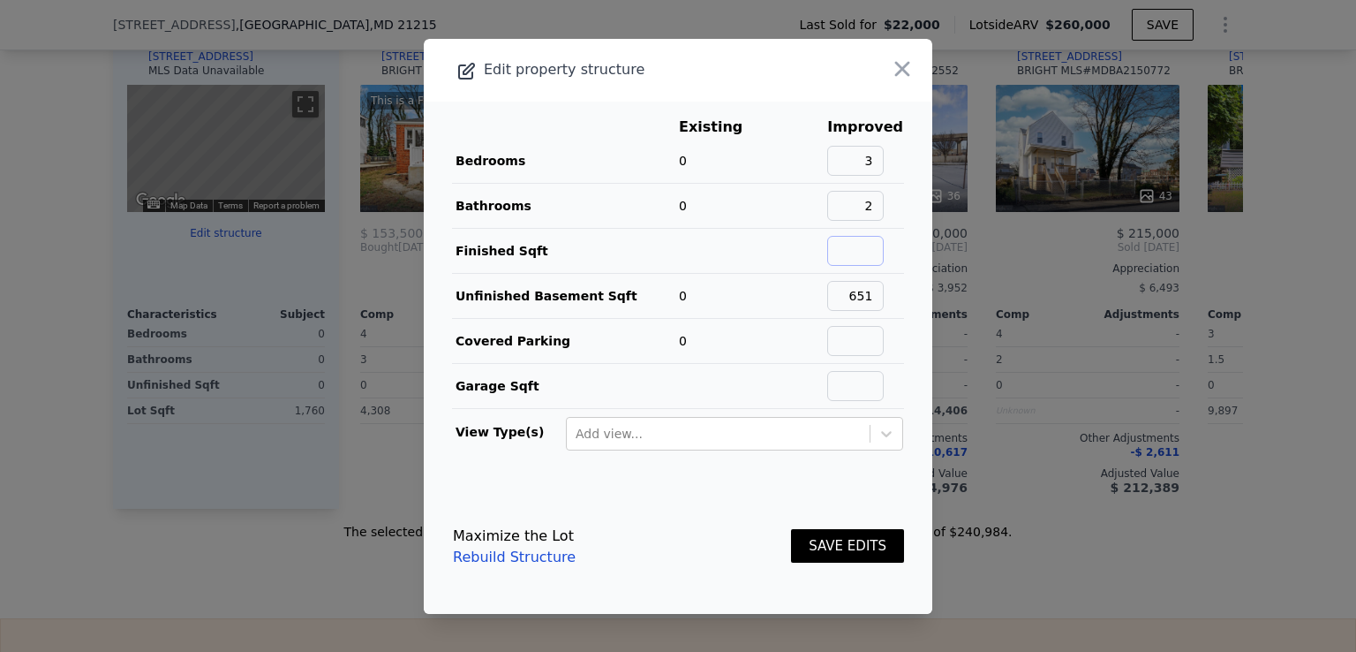
click at [848, 248] on input "text" at bounding box center [855, 251] width 57 height 30
type input "1275"
drag, startPoint x: 837, startPoint y: 540, endPoint x: 808, endPoint y: 549, distance: 30.5
click at [808, 549] on button "SAVE EDITS" at bounding box center [847, 546] width 113 height 34
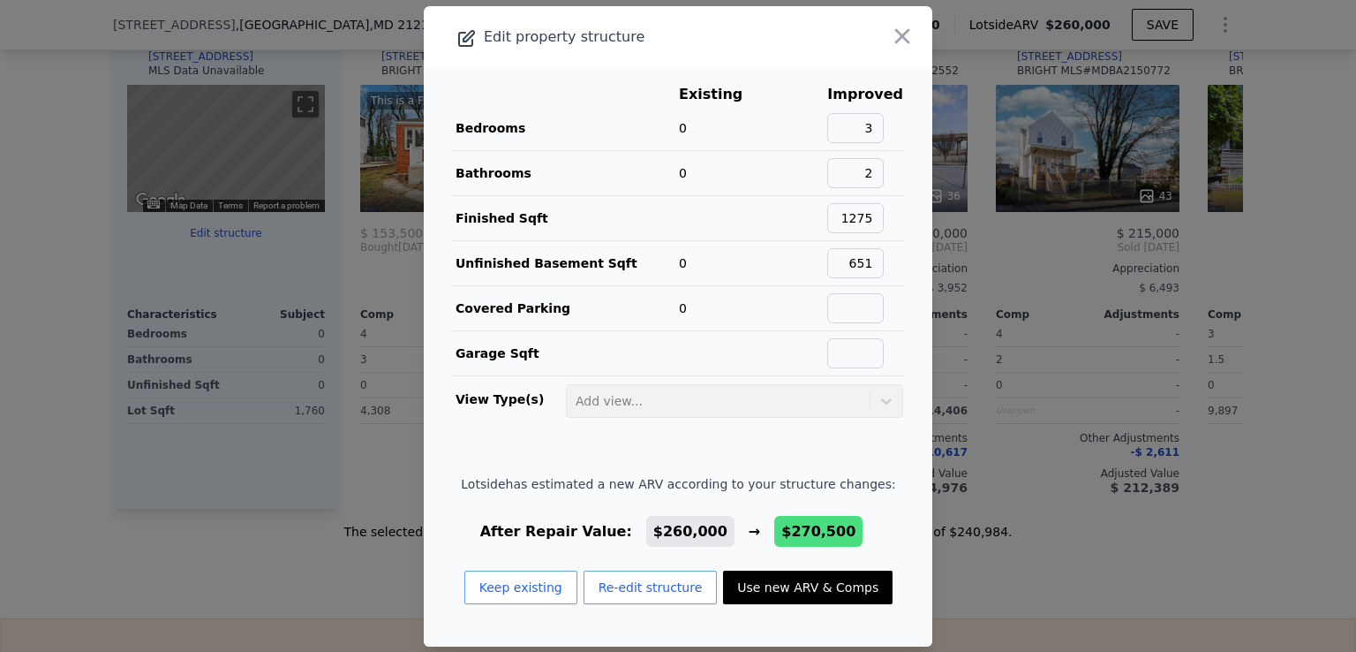
click at [794, 583] on button "Use new ARV & Comps" at bounding box center [808, 587] width 170 height 34
type input "1700"
checkbox input "false"
type input "$ 270,500"
type input "$ 229,666"
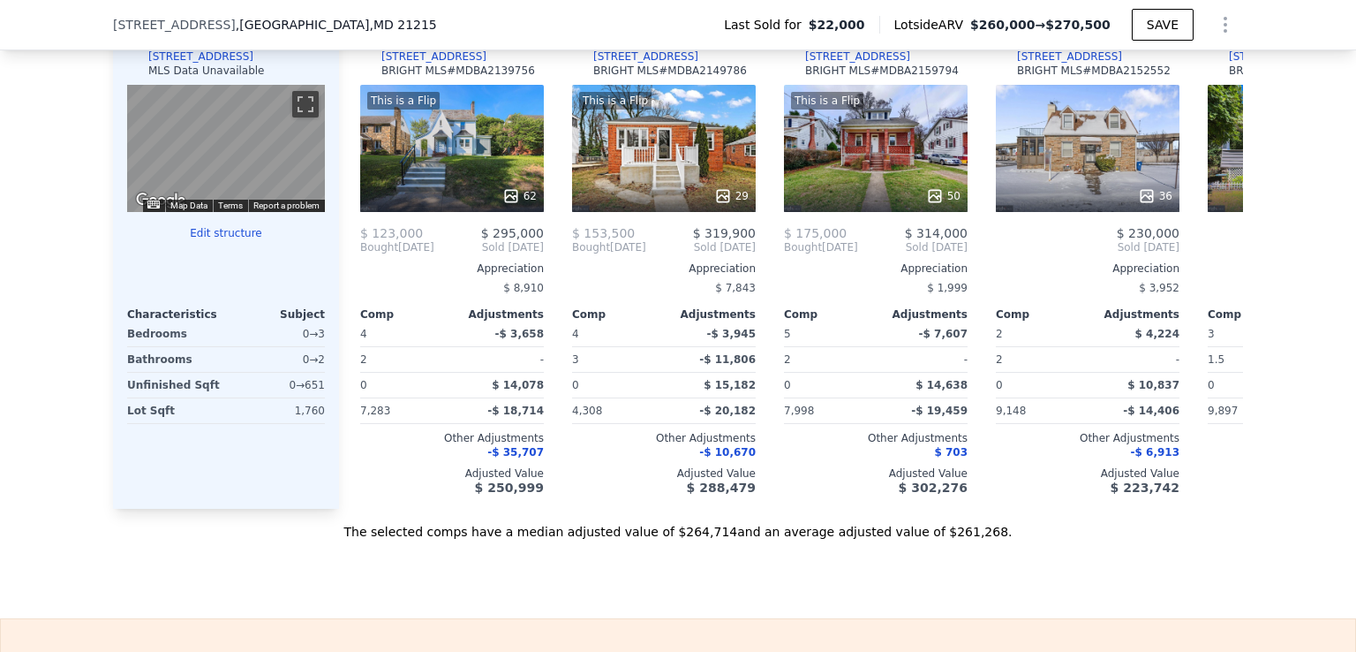
type input "1632"
checkbox input "true"
type input "$ 260,000"
type input "$ 219,794"
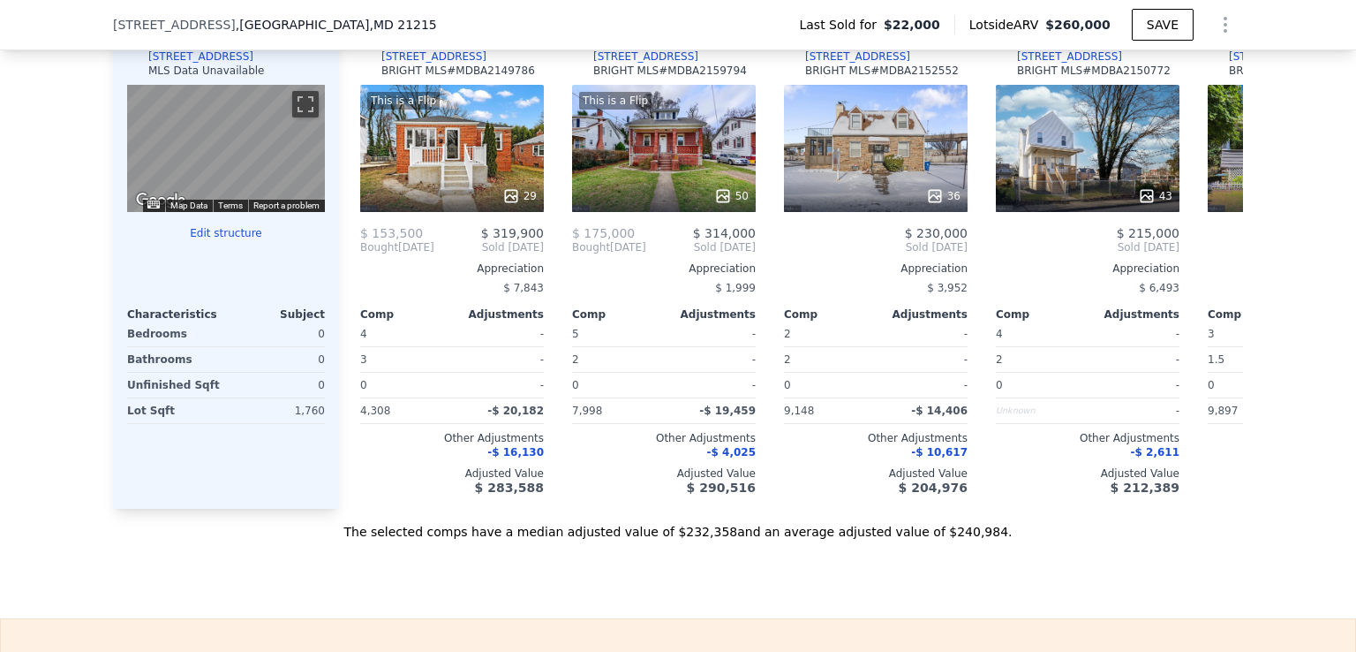
click at [207, 240] on button "Edit structure" at bounding box center [226, 233] width 198 height 14
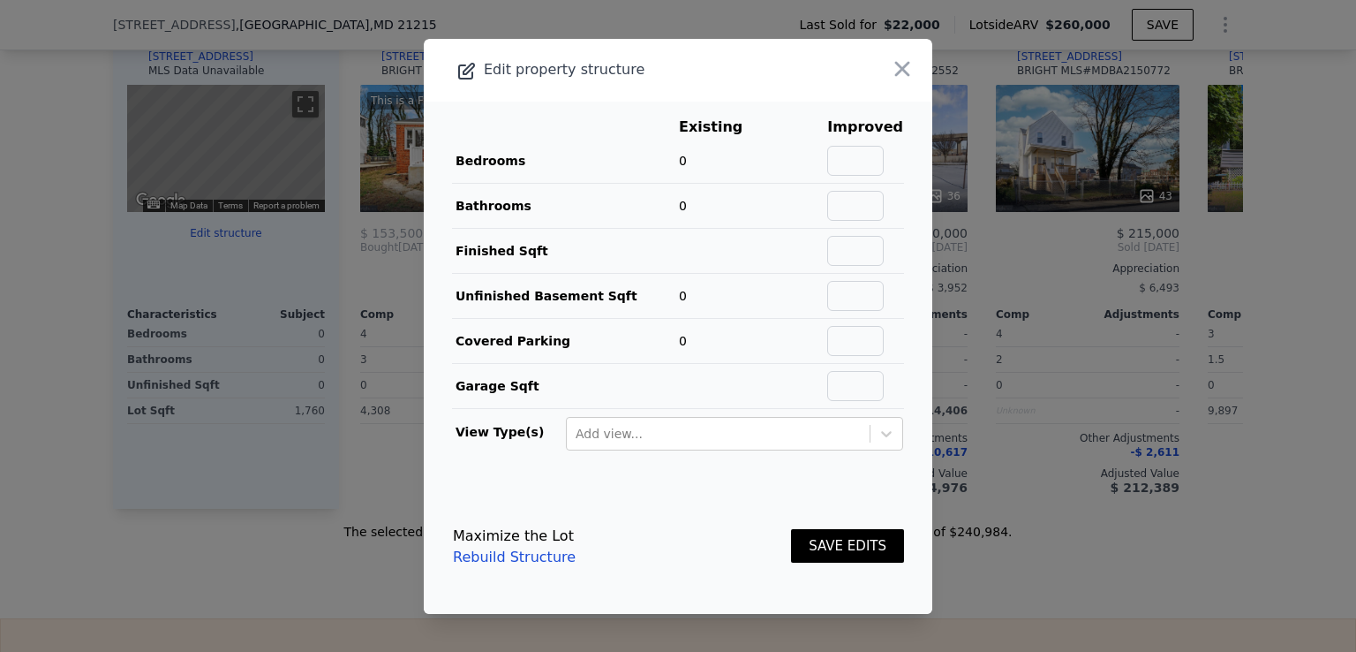
click at [207, 241] on div at bounding box center [678, 326] width 1356 height 652
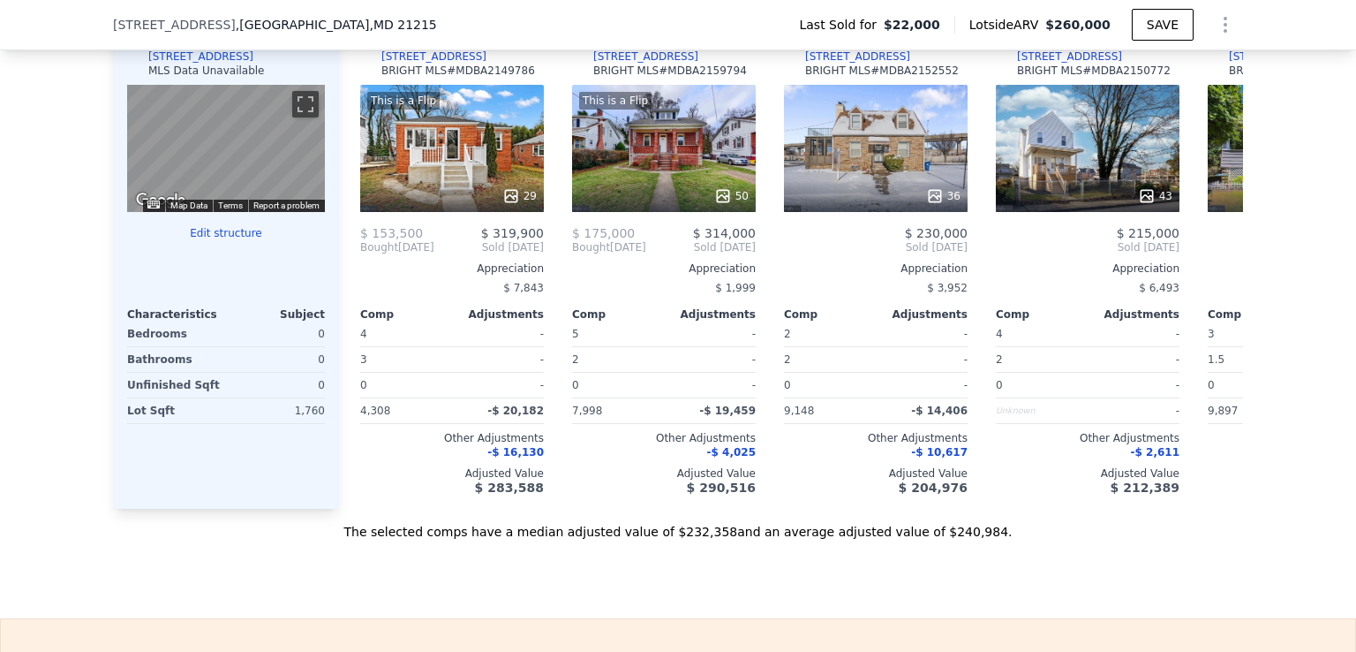
click at [219, 240] on button "Edit structure" at bounding box center [226, 233] width 198 height 14
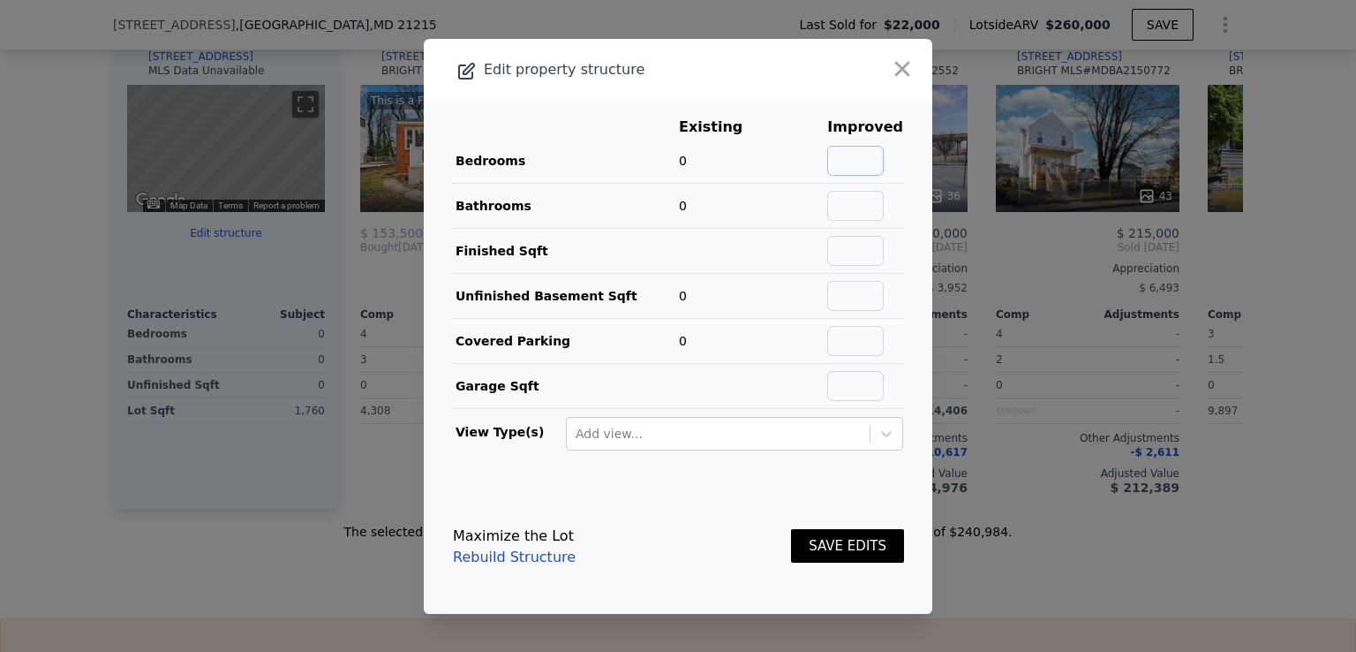
click at [851, 162] on input "text" at bounding box center [855, 161] width 57 height 30
type input "3"
click at [850, 216] on input "text" at bounding box center [855, 206] width 57 height 30
type input "2"
type input "1275"
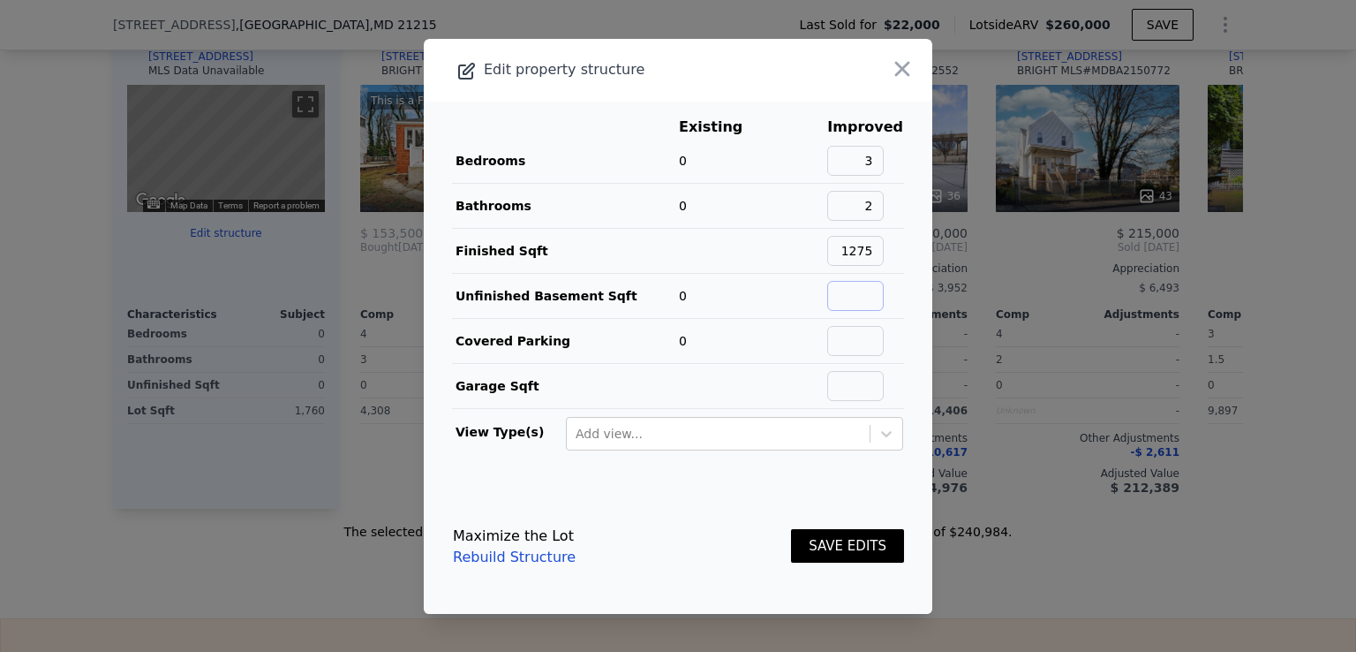
click at [845, 298] on input "text" at bounding box center [855, 296] width 57 height 30
type input "640"
click at [779, 502] on footer "Maximize the Lot Rebuild Structure SAVE EDITS" at bounding box center [678, 547] width 509 height 134
click at [821, 551] on button "SAVE EDITS" at bounding box center [847, 546] width 113 height 34
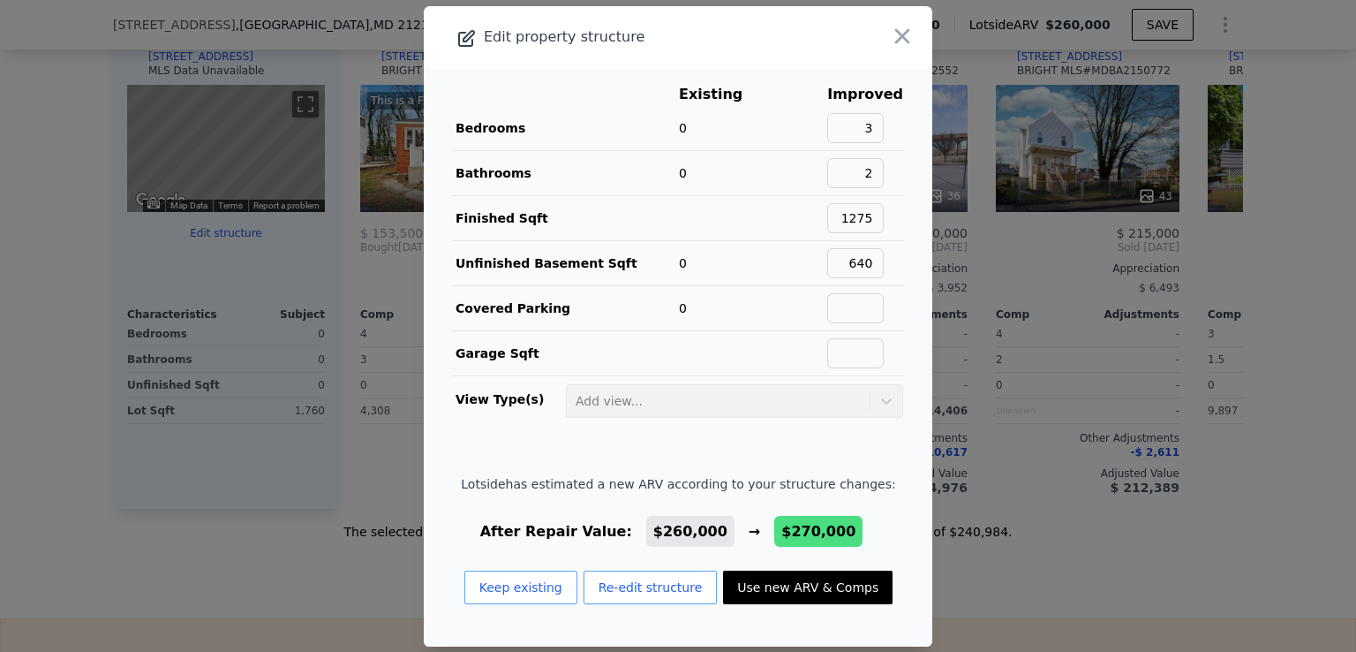
click at [1331, 304] on div at bounding box center [678, 326] width 1356 height 652
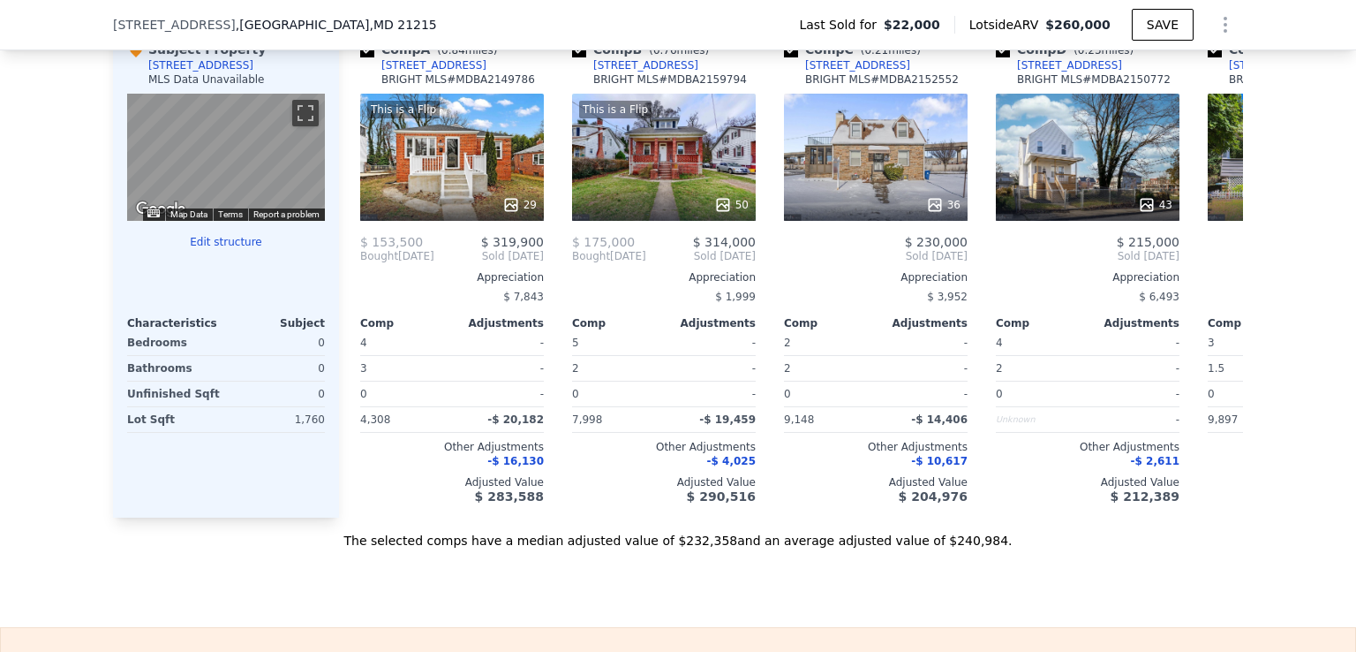
scroll to position [1770, 0]
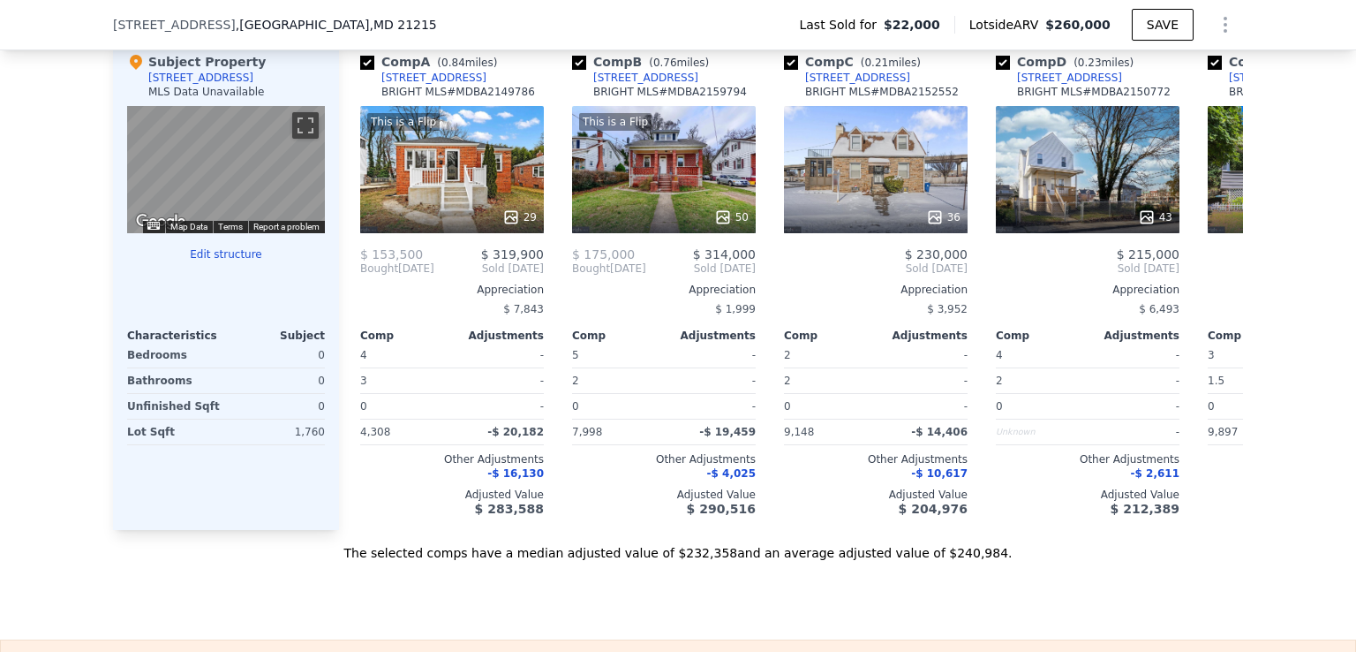
click at [203, 261] on button "Edit structure" at bounding box center [226, 254] width 198 height 14
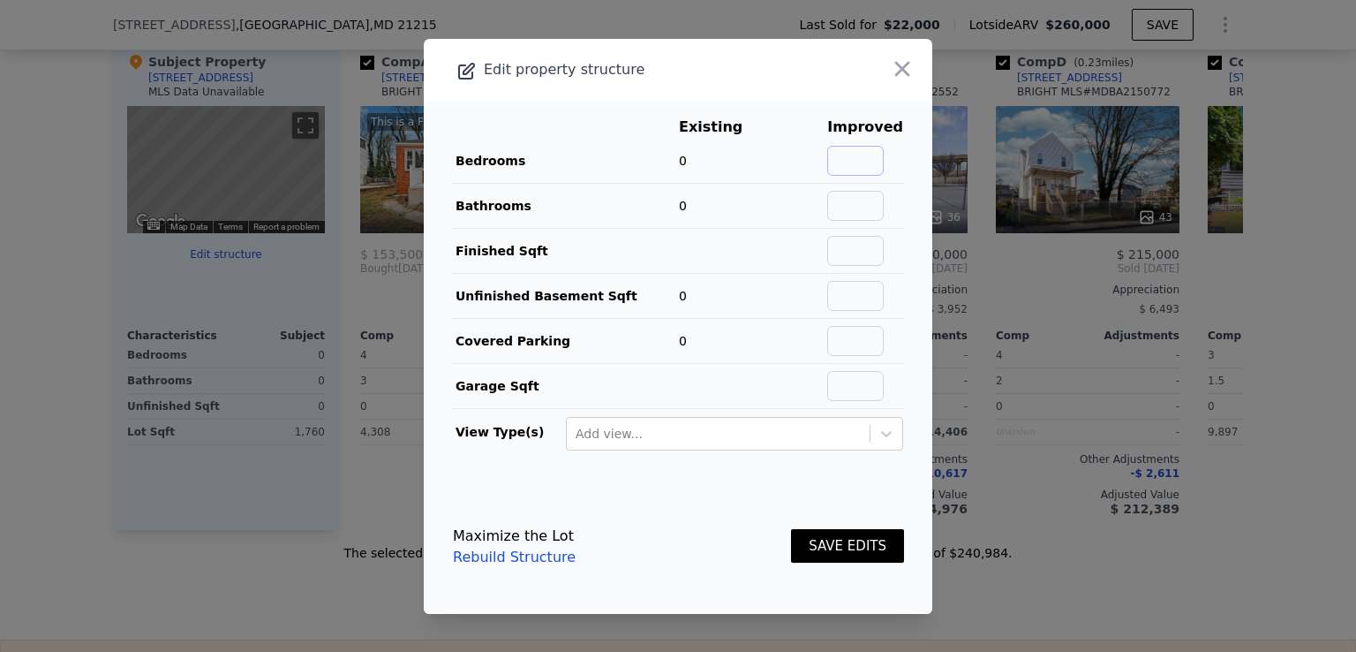
click at [844, 158] on input "text" at bounding box center [855, 161] width 57 height 30
type input "3"
click at [857, 209] on input "text" at bounding box center [855, 206] width 57 height 30
type input "2"
click at [898, 304] on main "Existing Improved Bedrooms 0 3 Bathrooms 0 2 Finished Sqft Unfinished Basement …" at bounding box center [678, 291] width 509 height 378
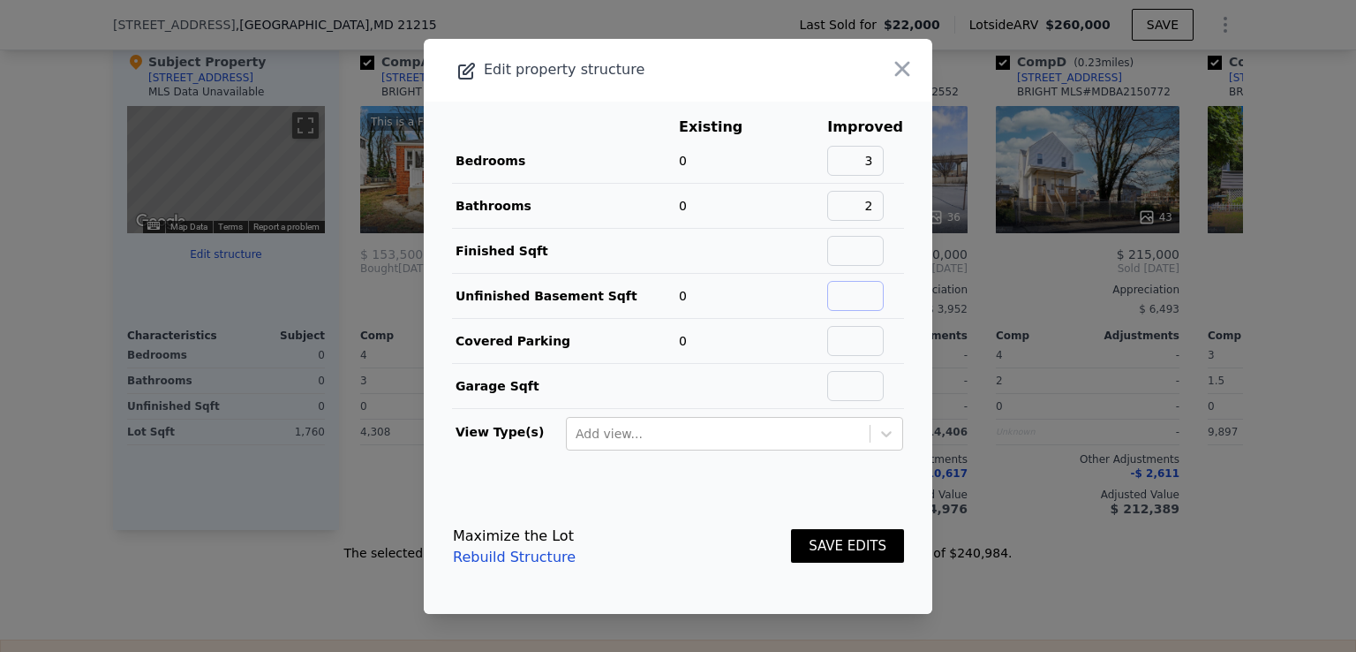
click at [844, 295] on input "text" at bounding box center [855, 296] width 57 height 30
click at [788, 114] on main "Existing Improved Bedrooms 0 3 Bathrooms 0 2 Finished Sqft Unfinished Basement …" at bounding box center [678, 291] width 509 height 378
drag, startPoint x: 862, startPoint y: 302, endPoint x: 883, endPoint y: 301, distance: 21.2
click at [882, 301] on td "4" at bounding box center [866, 295] width 78 height 45
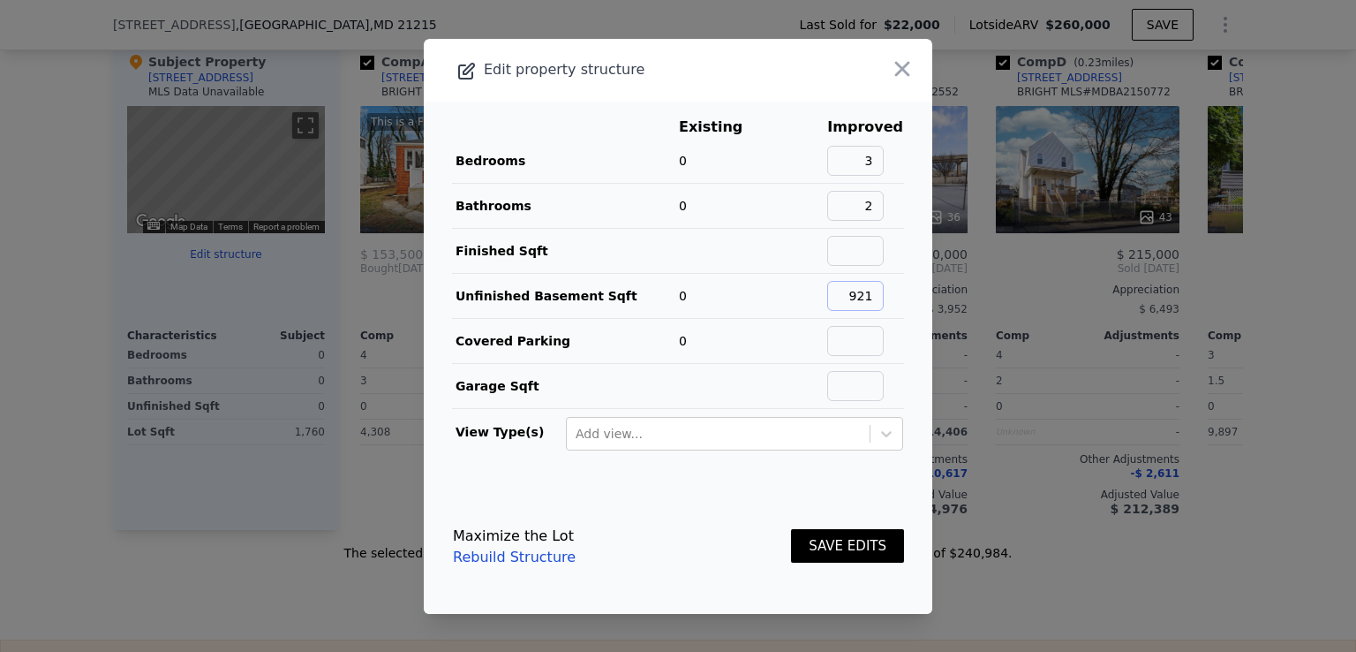
type input "921"
click at [834, 541] on button "SAVE EDITS" at bounding box center [847, 546] width 113 height 34
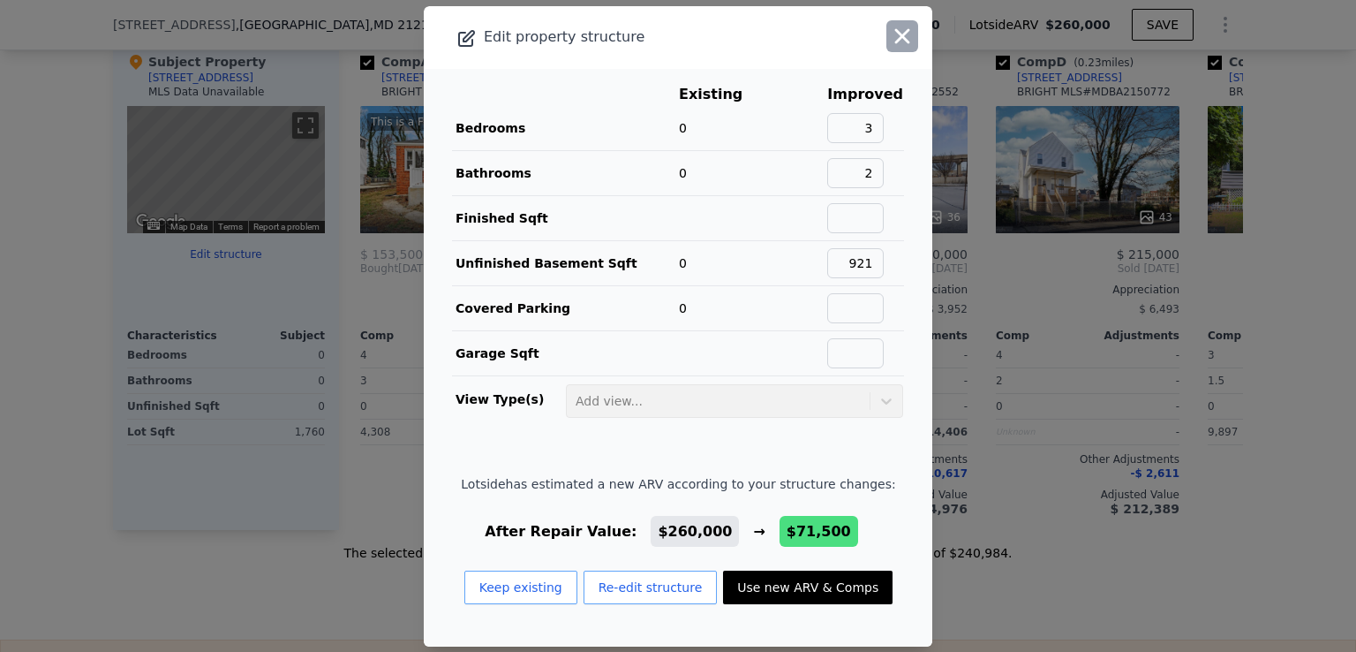
click at [895, 43] on icon "button" at bounding box center [902, 35] width 15 height 15
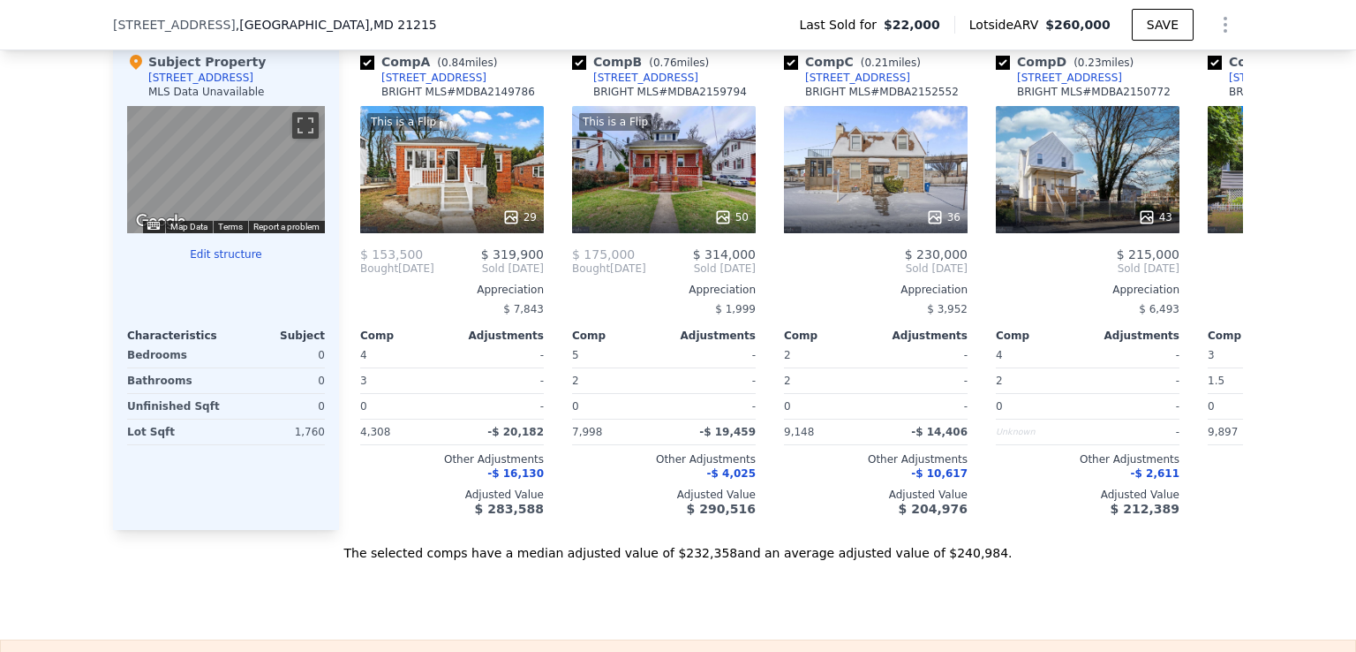
click at [127, 247] on button "Edit structure" at bounding box center [226, 254] width 198 height 14
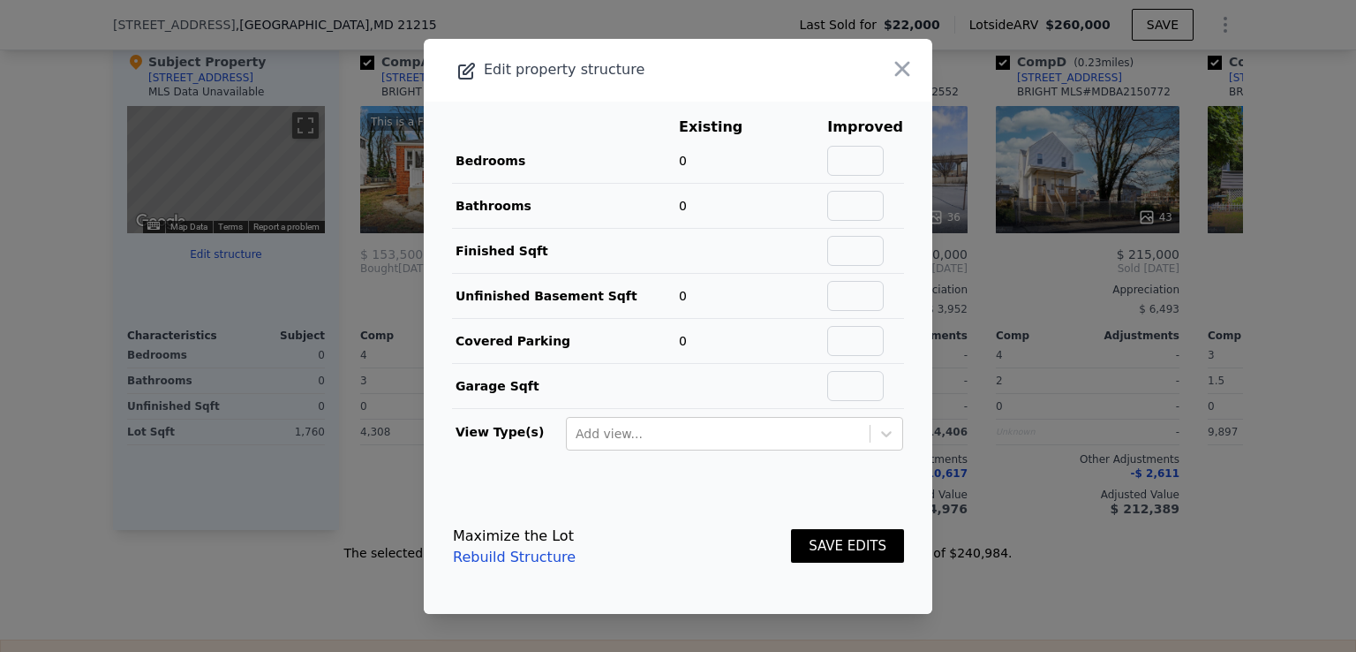
click at [871, 75] on div at bounding box center [882, 70] width 102 height 63
click at [895, 68] on icon "button" at bounding box center [902, 68] width 15 height 15
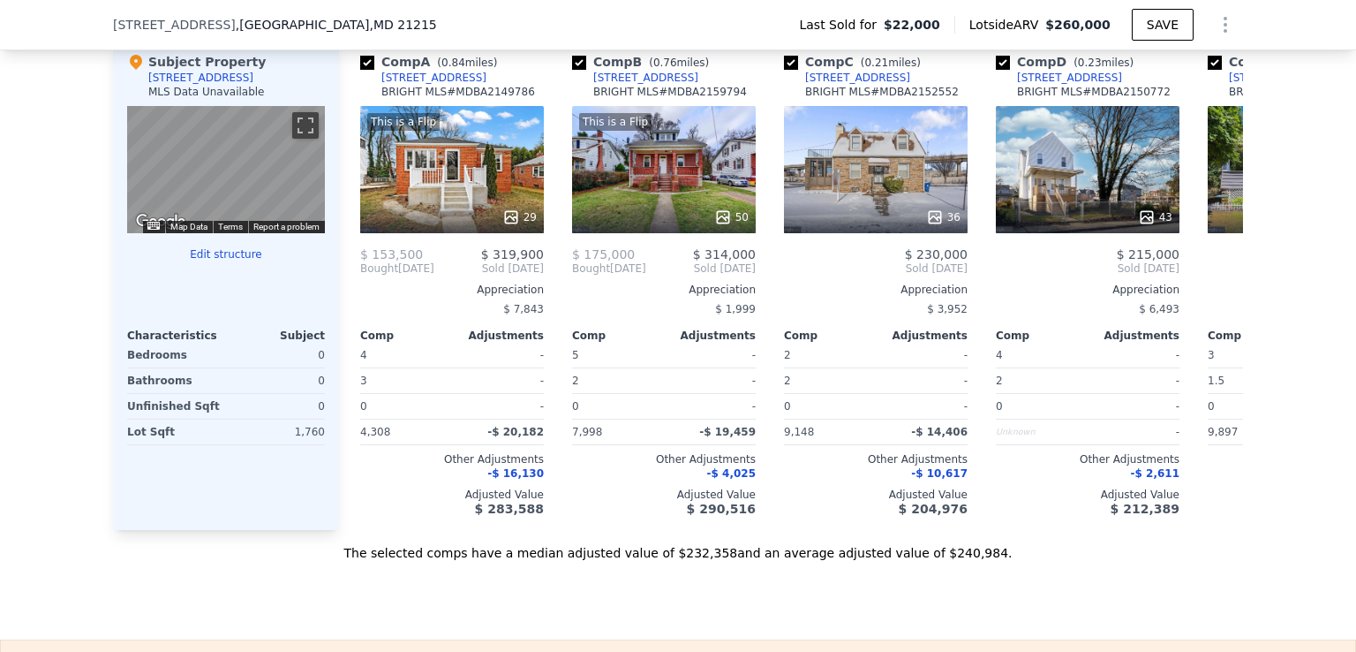
click at [127, 247] on button "Edit structure" at bounding box center [226, 254] width 198 height 14
